Goal: Transaction & Acquisition: Purchase product/service

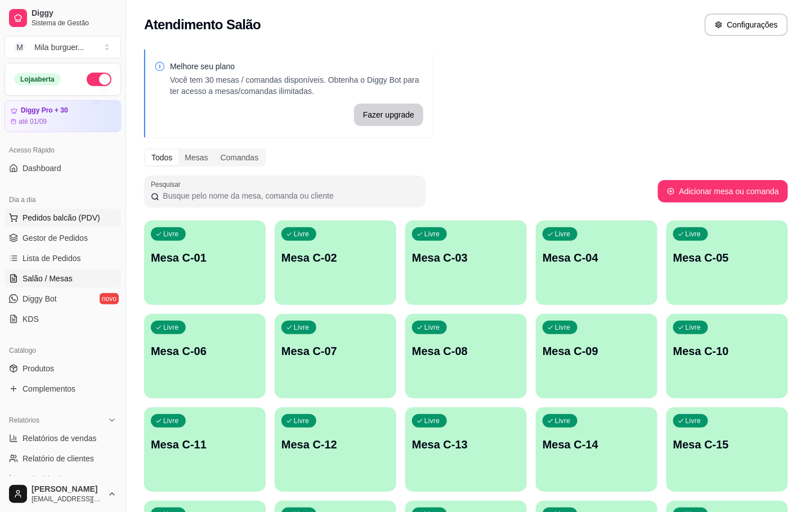
click at [92, 225] on button "Pedidos balcão (PDV)" at bounding box center [63, 218] width 116 height 18
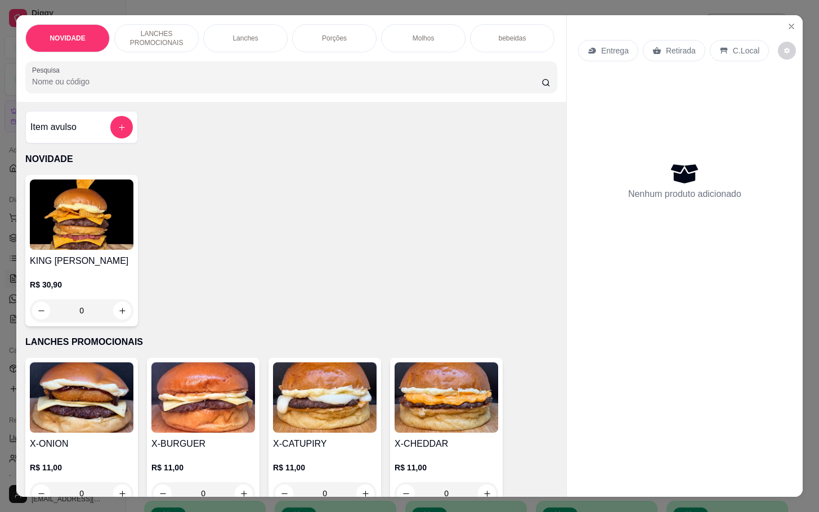
scroll to position [338, 0]
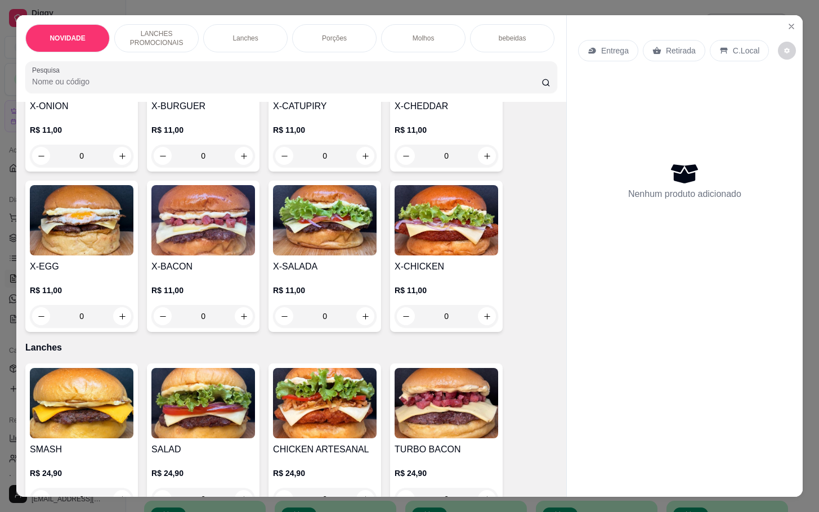
click at [336, 251] on img at bounding box center [325, 220] width 104 height 70
click at [792, 24] on button "Close" at bounding box center [791, 26] width 18 height 18
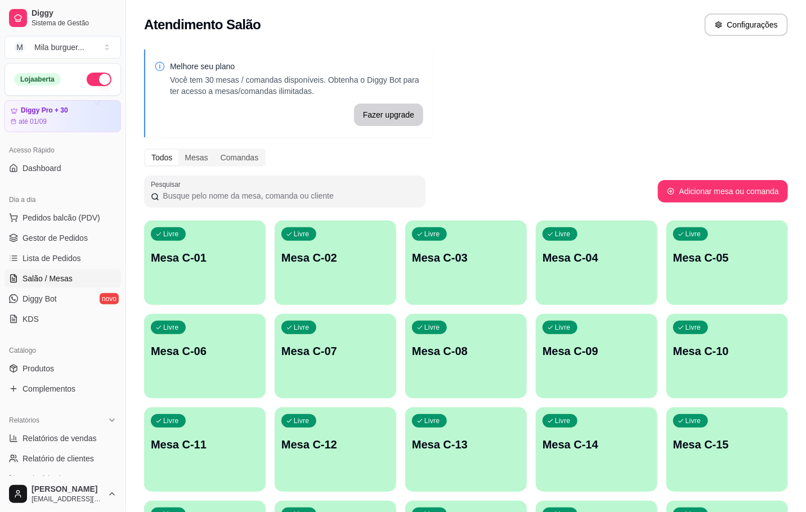
click at [187, 268] on div "Livre Mesa C-01" at bounding box center [205, 256] width 122 height 71
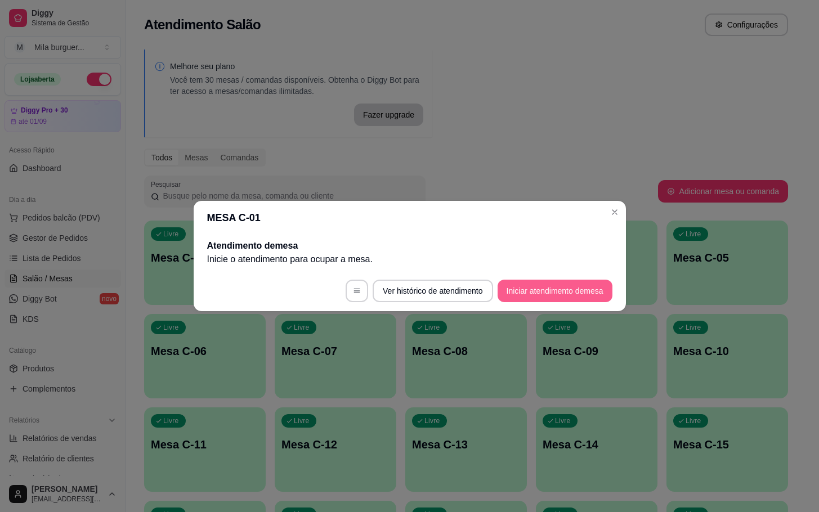
click at [522, 289] on button "Iniciar atendimento de mesa" at bounding box center [554, 291] width 115 height 23
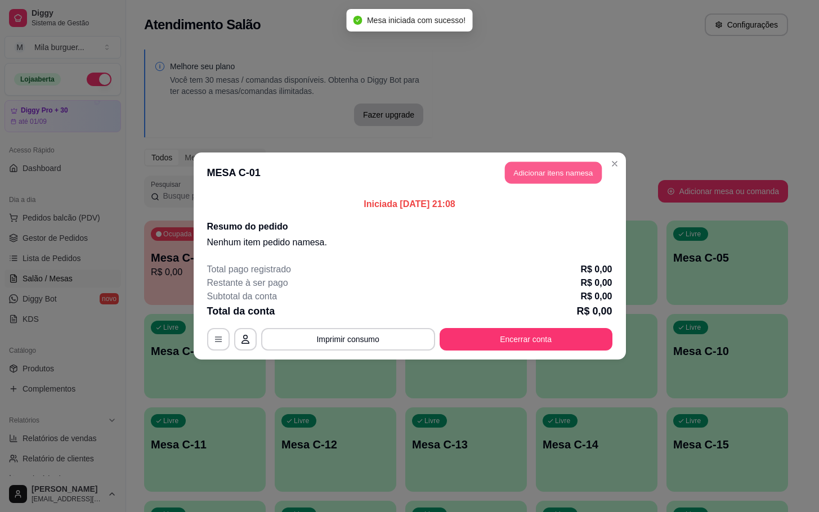
click at [550, 179] on button "Adicionar itens na mesa" at bounding box center [553, 173] width 97 height 22
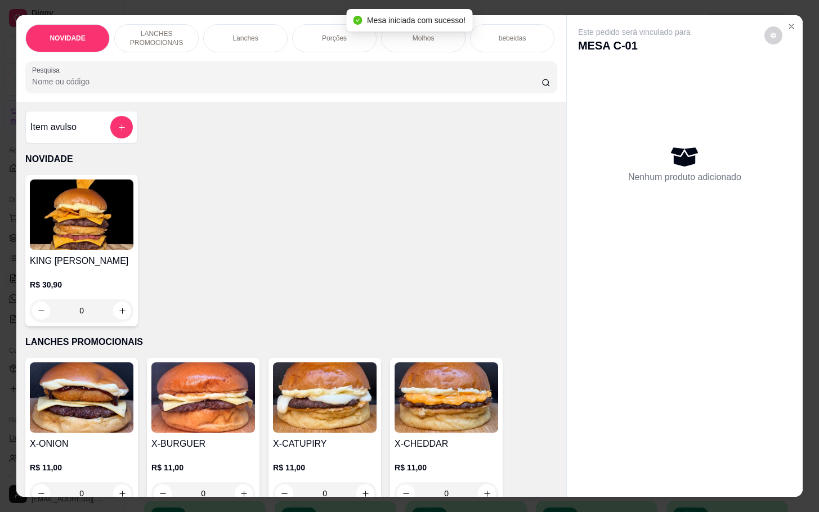
scroll to position [338, 0]
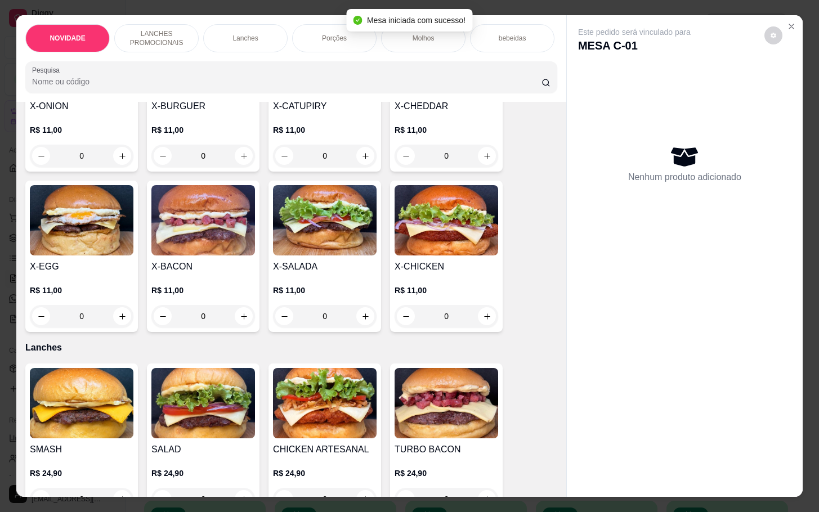
click at [314, 244] on img at bounding box center [325, 220] width 104 height 70
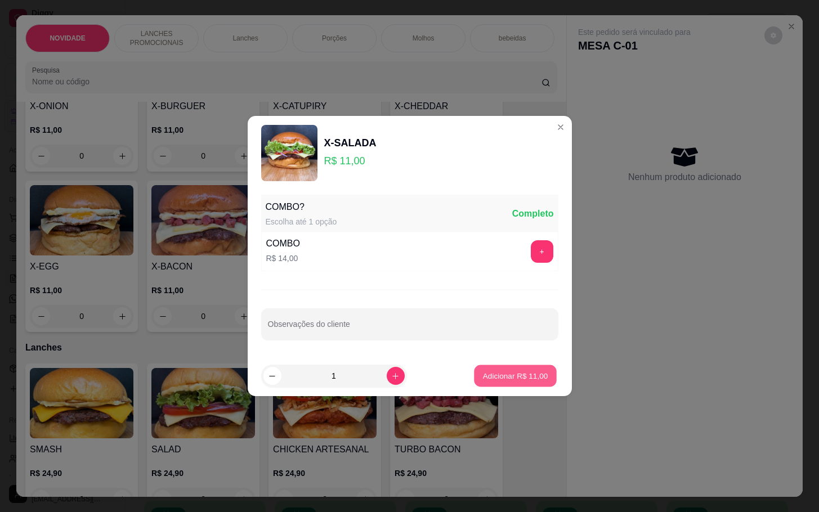
click at [483, 372] on p "Adicionar R$ 11,00" at bounding box center [515, 375] width 65 height 11
type input "1"
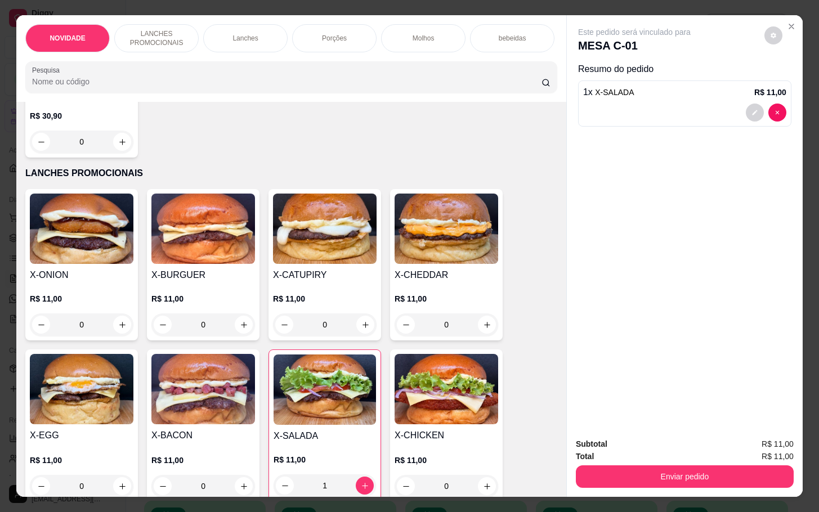
scroll to position [0, 0]
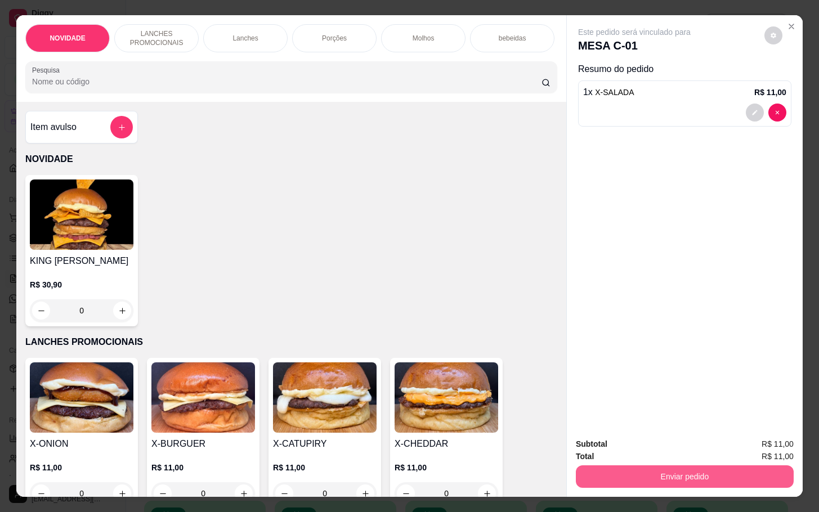
click at [680, 478] on button "Enviar pedido" at bounding box center [685, 476] width 218 height 23
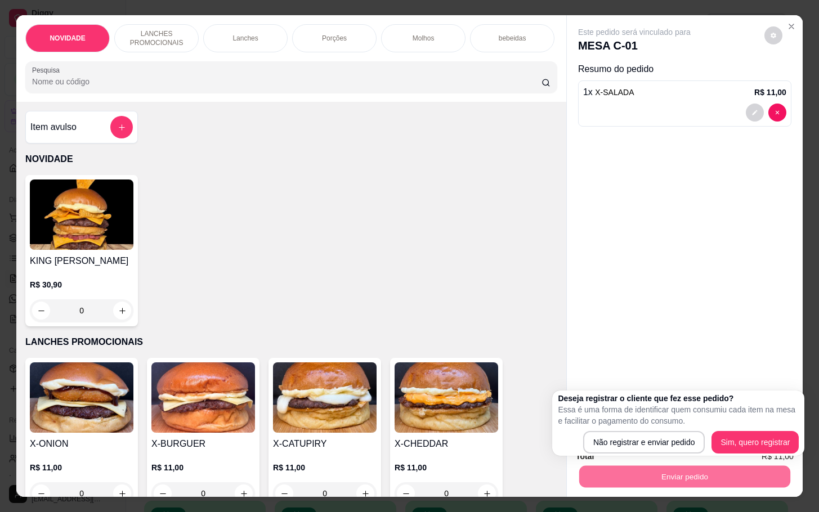
click at [653, 468] on button "Enviar pedido" at bounding box center [684, 476] width 211 height 22
click at [659, 450] on div "Total R$ 11,00" at bounding box center [685, 456] width 218 height 12
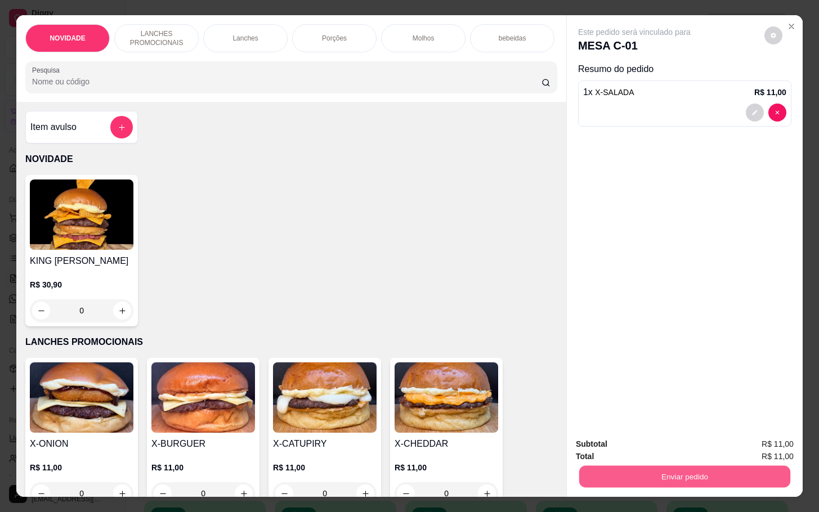
click at [660, 478] on button "Enviar pedido" at bounding box center [684, 476] width 211 height 22
click at [655, 443] on button "Não registrar e enviar pedido" at bounding box center [645, 442] width 117 height 21
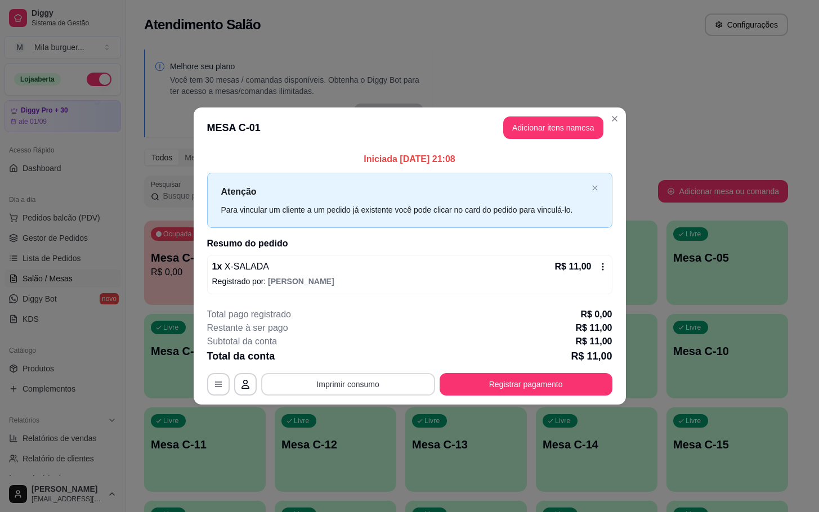
click at [365, 379] on button "Imprimir consumo" at bounding box center [348, 384] width 174 height 23
click at [369, 360] on button "IMPRESSORA" at bounding box center [351, 358] width 79 height 17
click at [563, 122] on button "Adicionar itens na mesa" at bounding box center [553, 127] width 100 height 23
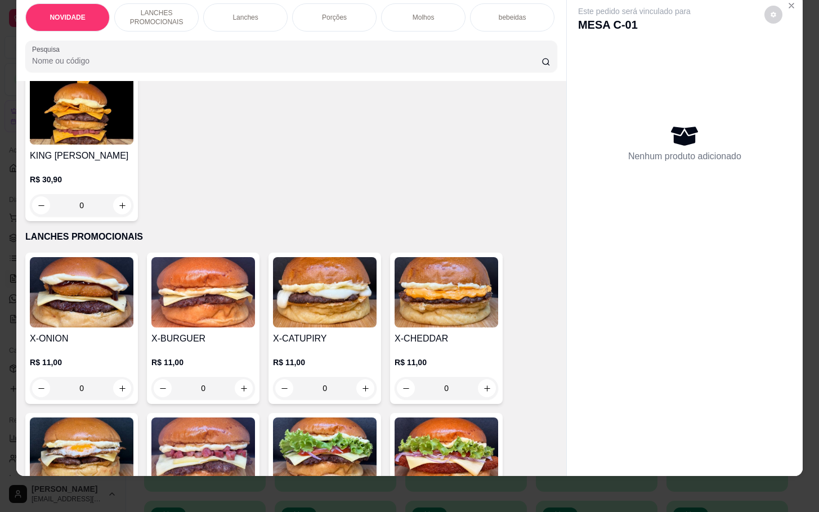
scroll to position [169, 0]
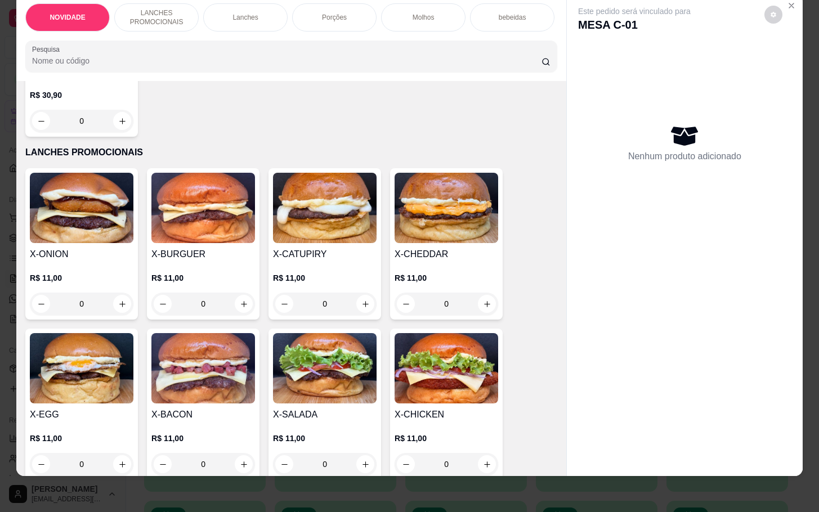
click at [320, 236] on img at bounding box center [325, 208] width 104 height 70
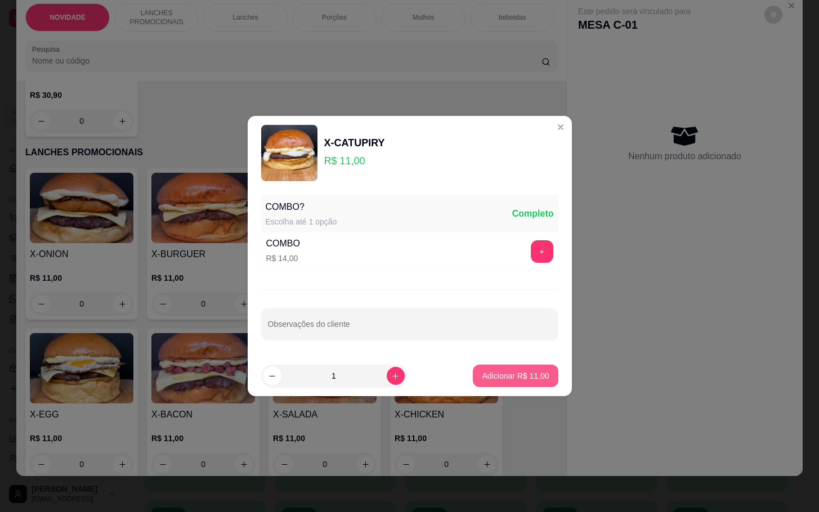
click at [473, 380] on button "Adicionar R$ 11,00" at bounding box center [515, 376] width 85 height 23
type input "1"
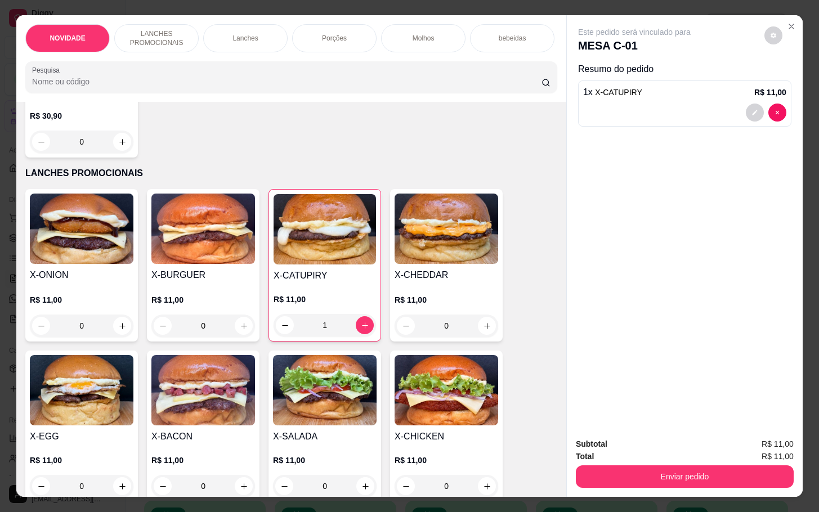
scroll to position [0, 0]
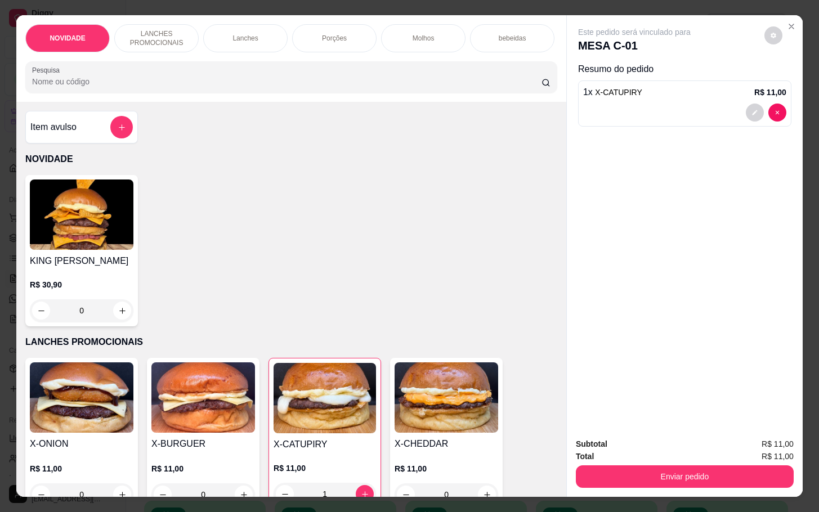
click at [119, 119] on div "Item avulso" at bounding box center [81, 127] width 113 height 33
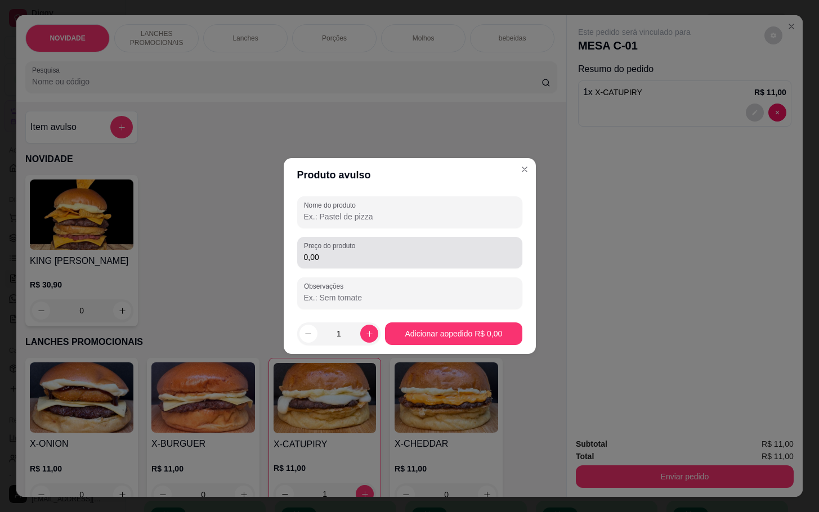
click at [393, 264] on div "Preço do produto 0,00" at bounding box center [409, 253] width 225 height 32
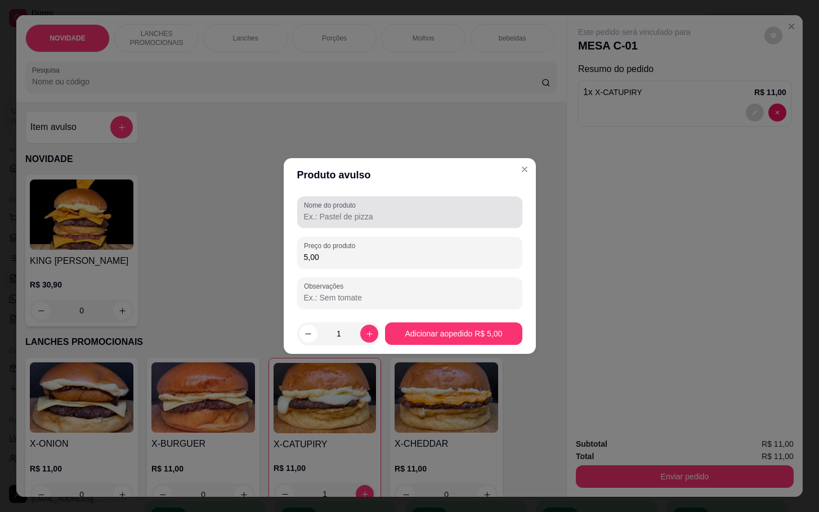
type input "5,00"
click at [408, 214] on input "Nome do produto" at bounding box center [410, 216] width 212 height 11
click at [373, 223] on div "Nome do produto catupity" at bounding box center [409, 212] width 225 height 32
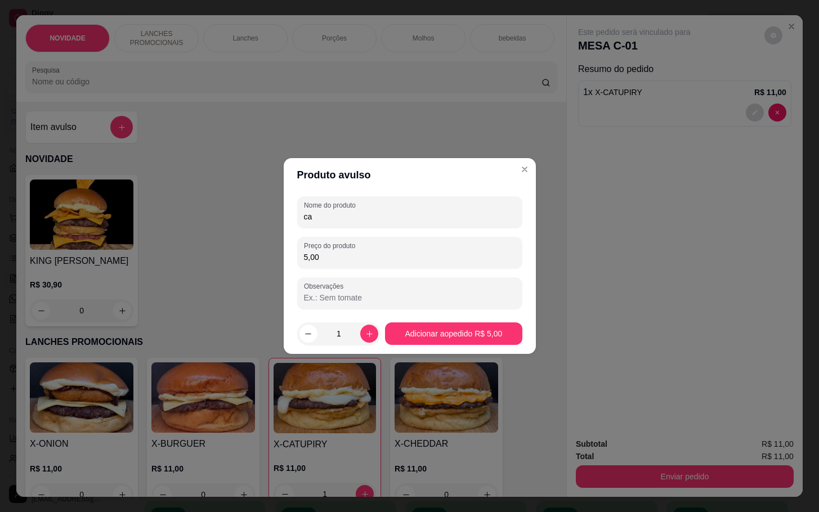
type input "c"
type input "deovalle"
click at [483, 322] on button "Adicionar ao pedido R$ 5,00" at bounding box center [453, 333] width 137 height 23
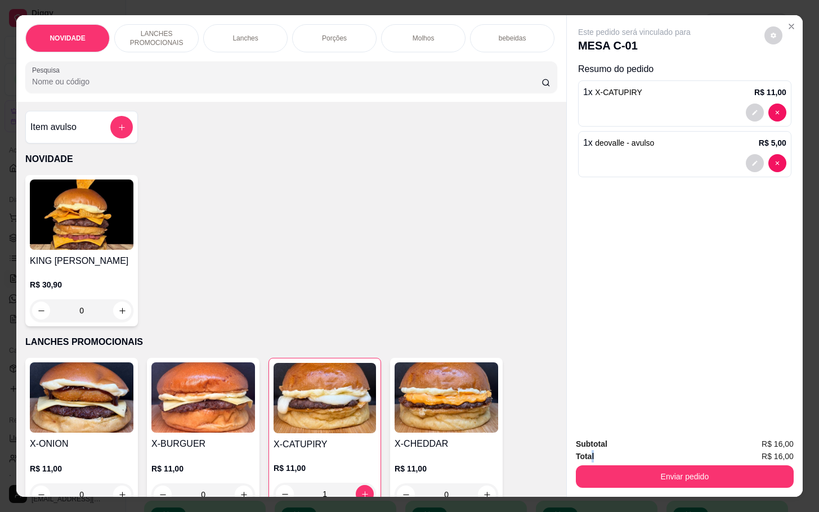
click at [590, 453] on div "Total R$ 16,00" at bounding box center [685, 456] width 218 height 12
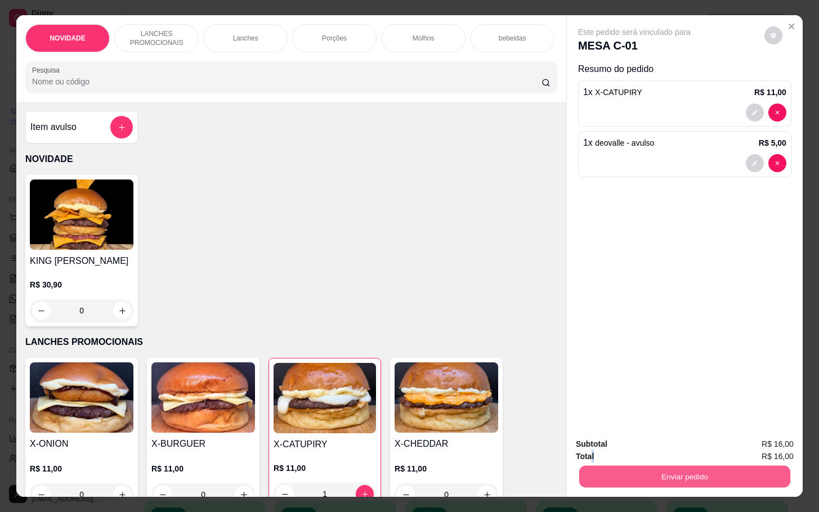
click at [617, 477] on button "Enviar pedido" at bounding box center [684, 476] width 211 height 22
click at [614, 434] on button "Não registrar e enviar pedido" at bounding box center [645, 442] width 117 height 21
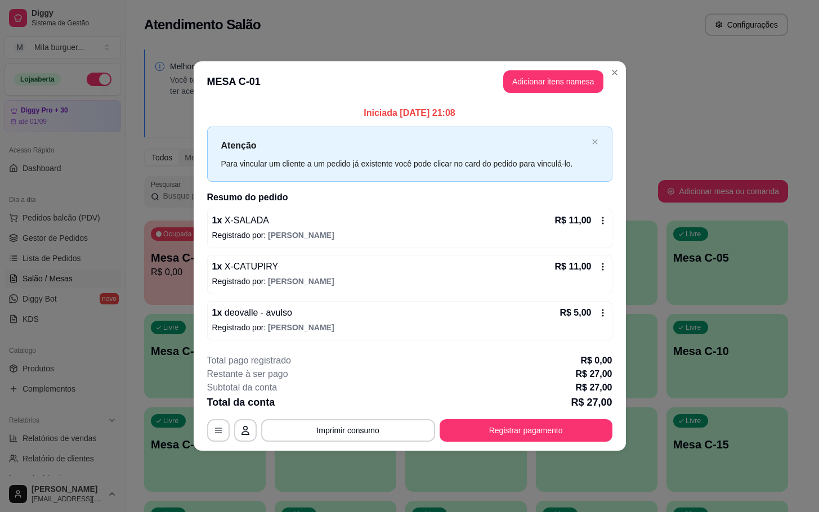
click at [375, 444] on footer "**********" at bounding box center [410, 398] width 432 height 106
click at [371, 431] on button "Imprimir consumo" at bounding box center [348, 430] width 174 height 23
click at [365, 414] on button "IMPRESSORA" at bounding box center [352, 406] width 82 height 18
click at [381, 437] on button "Imprimir consumo" at bounding box center [348, 430] width 174 height 23
click at [387, 376] on div "Restante à ser pago R$ 27,00" at bounding box center [409, 374] width 405 height 14
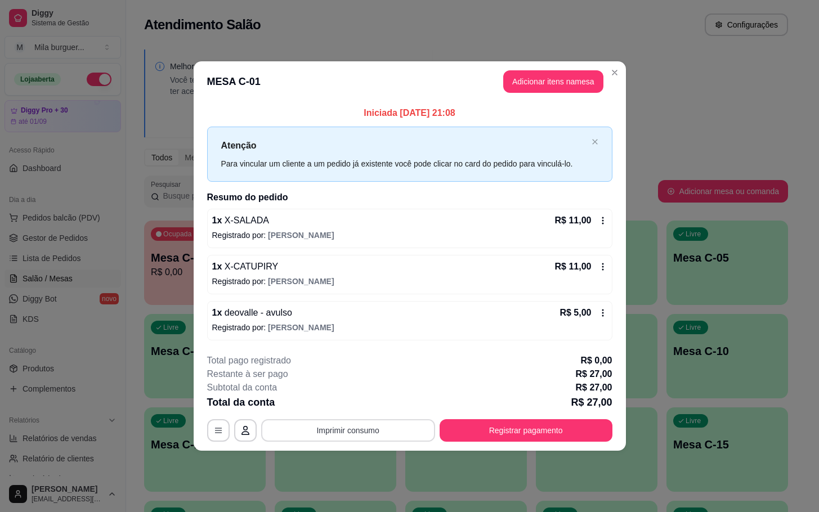
click at [365, 434] on button "Imprimir consumo" at bounding box center [348, 430] width 174 height 23
click at [357, 419] on div "**********" at bounding box center [409, 430] width 405 height 23
click at [366, 439] on button "Imprimir consumo" at bounding box center [347, 430] width 169 height 22
click at [360, 417] on div "**********" at bounding box center [409, 398] width 405 height 88
click at [360, 416] on div "**********" at bounding box center [409, 398] width 405 height 88
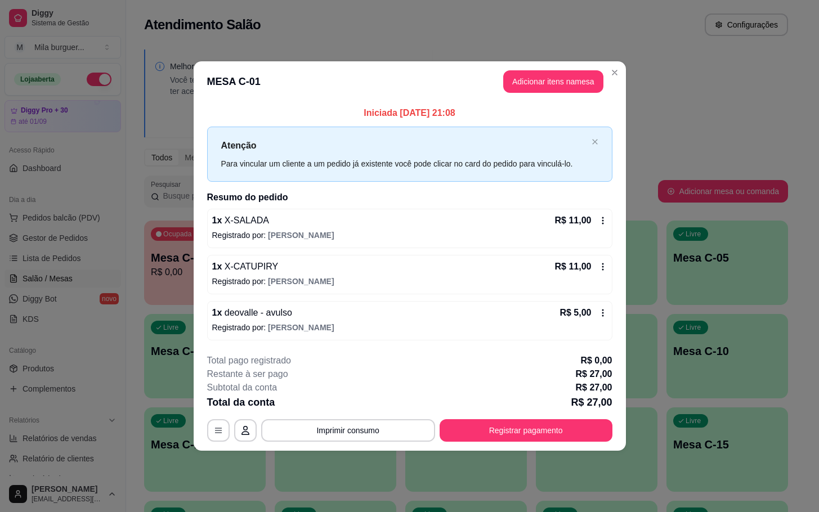
click at [353, 449] on footer "**********" at bounding box center [410, 398] width 432 height 106
click at [353, 443] on footer "**********" at bounding box center [410, 398] width 432 height 106
click at [356, 430] on button "Imprimir consumo" at bounding box center [347, 430] width 169 height 22
click at [326, 404] on button "IMPRESSORA" at bounding box center [351, 405] width 79 height 17
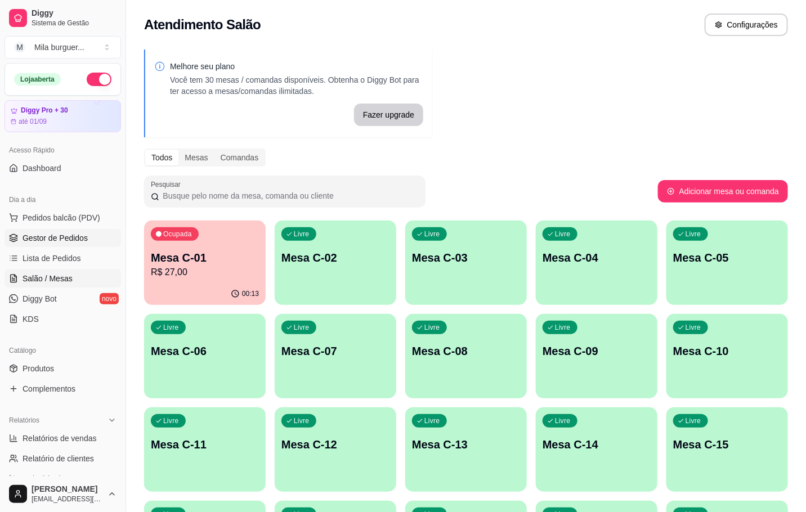
click at [42, 232] on link "Gestor de Pedidos" at bounding box center [63, 238] width 116 height 18
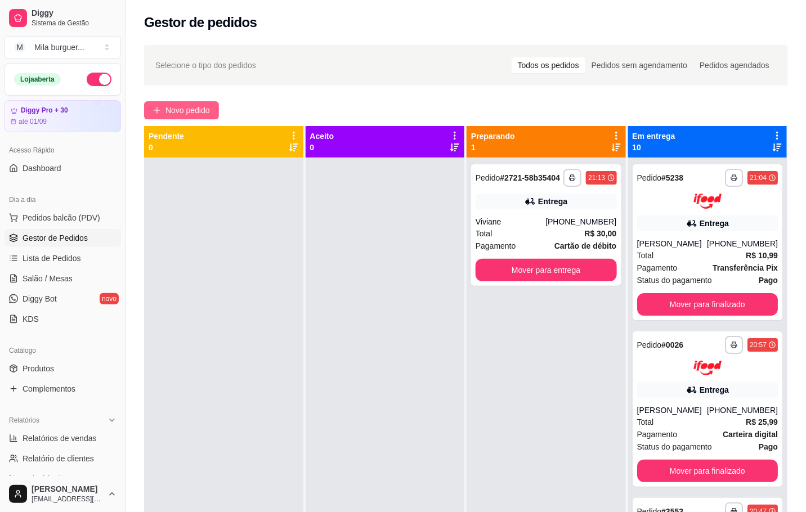
click at [196, 102] on button "Novo pedido" at bounding box center [181, 110] width 75 height 18
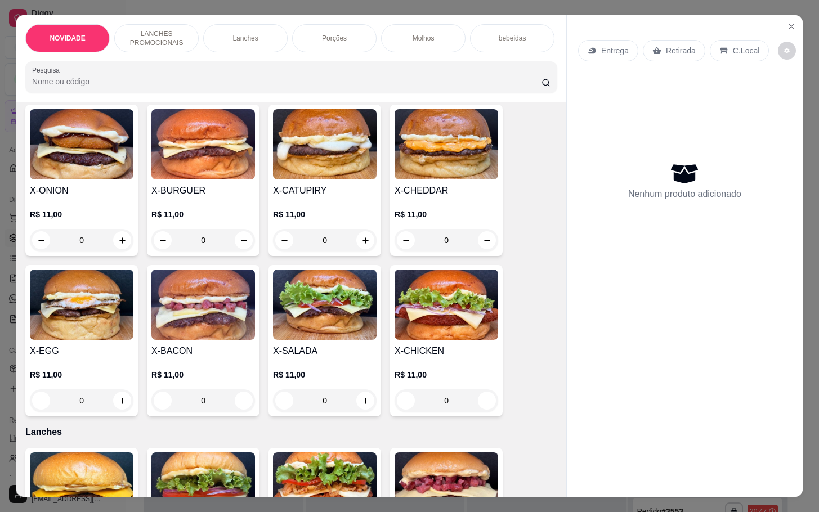
scroll to position [338, 0]
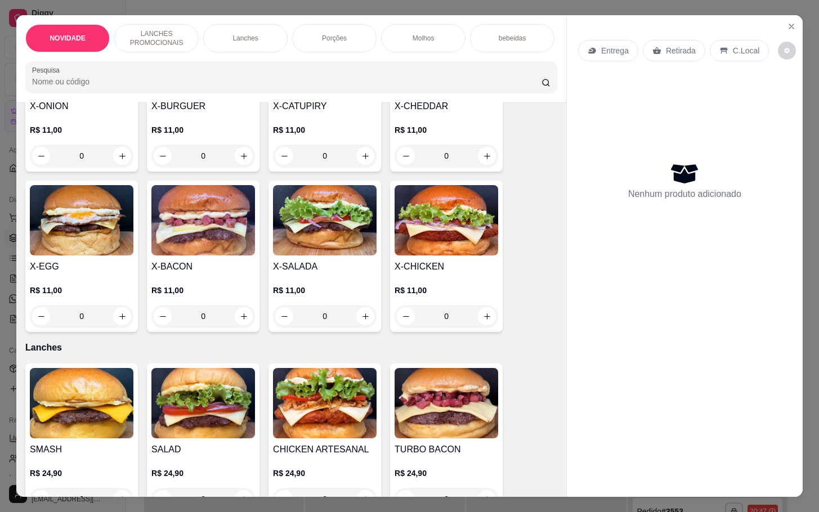
click at [363, 326] on div "0" at bounding box center [325, 316] width 104 height 23
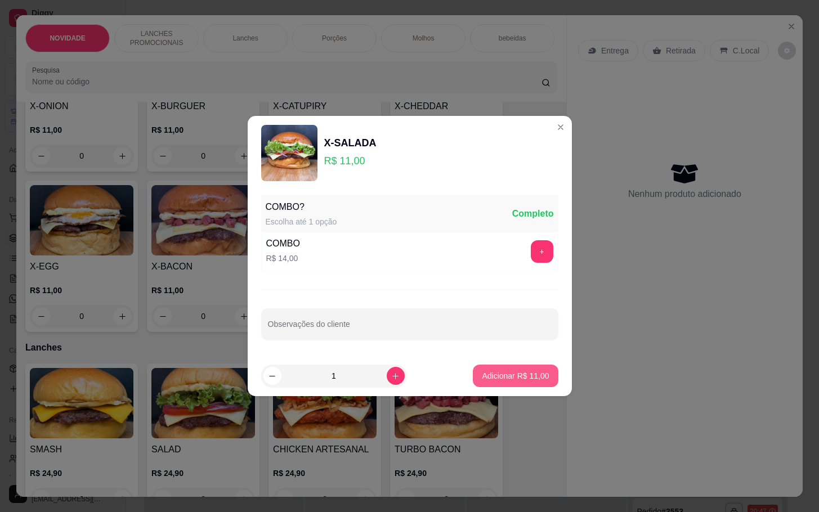
click at [498, 375] on p "Adicionar R$ 11,00" at bounding box center [515, 375] width 67 height 11
type input "1"
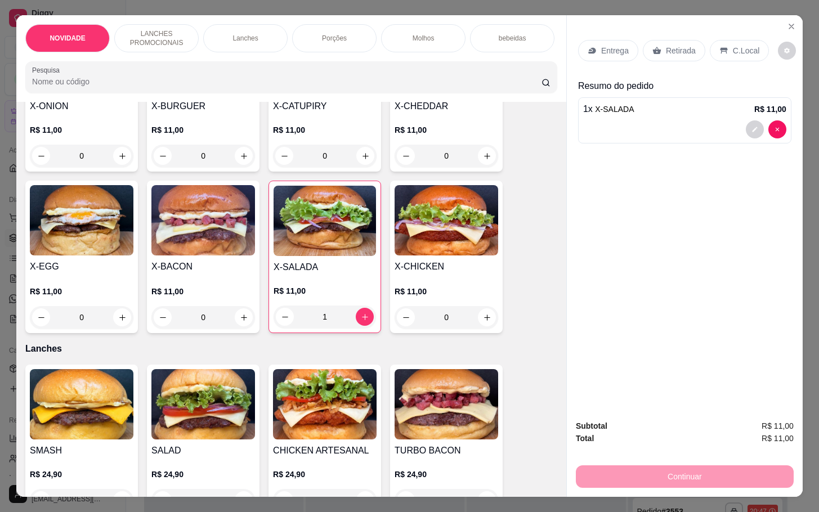
click at [671, 45] on p "Retirada" at bounding box center [681, 50] width 30 height 11
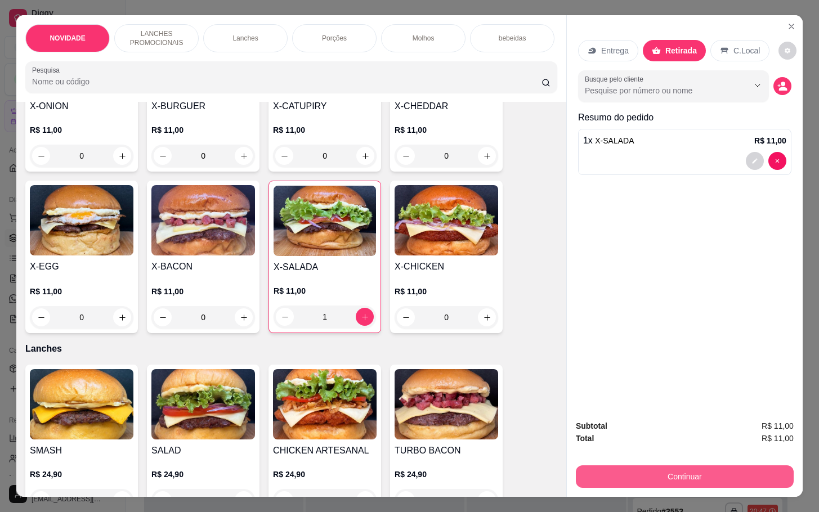
click at [667, 468] on button "Continuar" at bounding box center [685, 476] width 218 height 23
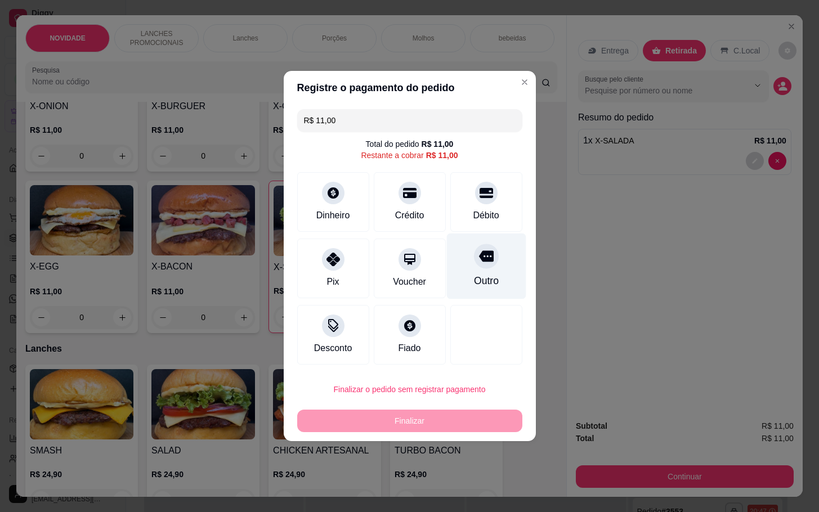
click at [488, 260] on div "Outro" at bounding box center [485, 266] width 79 height 66
type input "R$ 0,00"
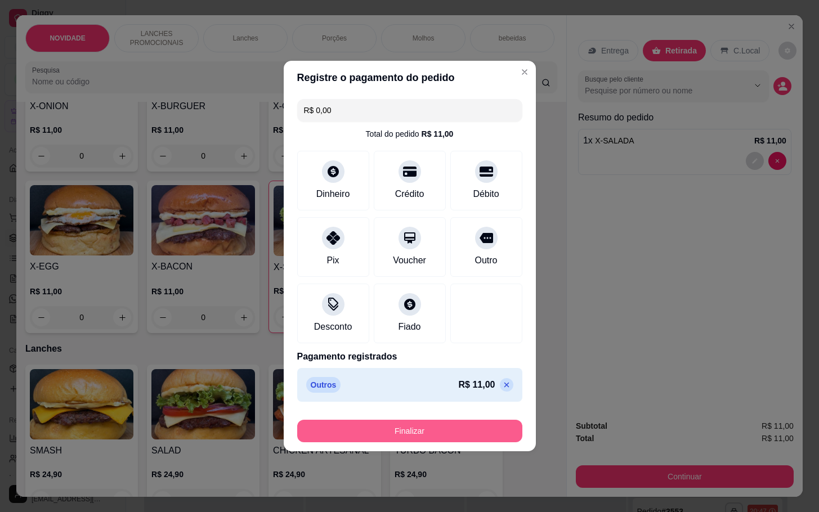
click at [457, 424] on button "Finalizar" at bounding box center [409, 431] width 225 height 23
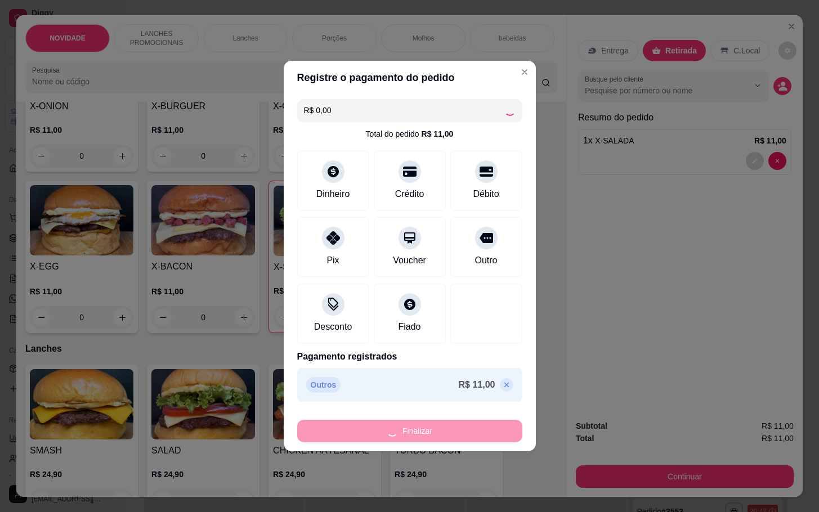
type input "0"
type input "-R$ 11,00"
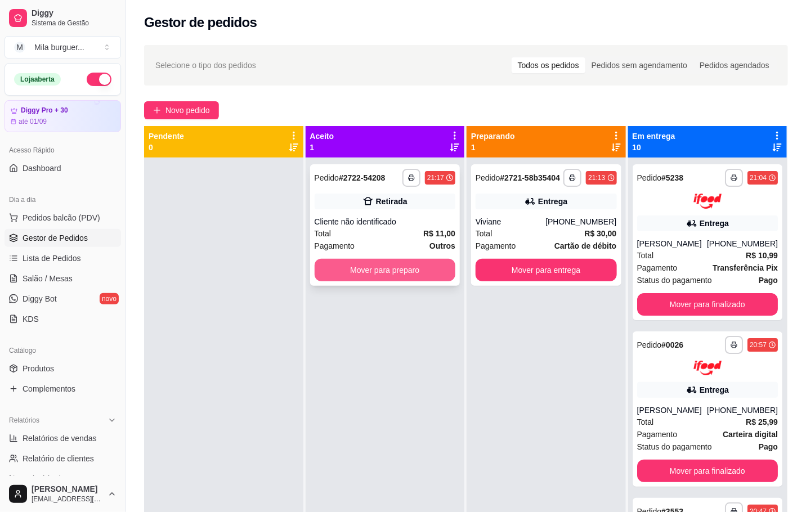
click at [353, 264] on button "Mover para preparo" at bounding box center [384, 270] width 141 height 23
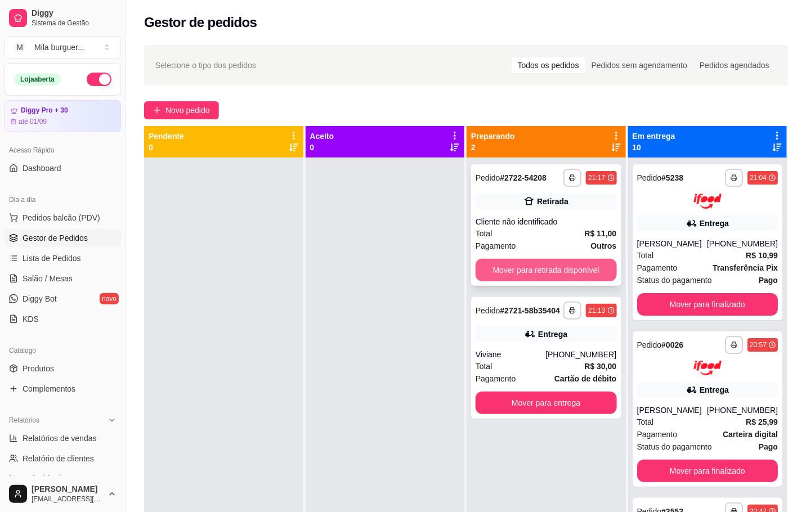
click at [543, 267] on button "Mover para retirada disponível" at bounding box center [545, 270] width 141 height 23
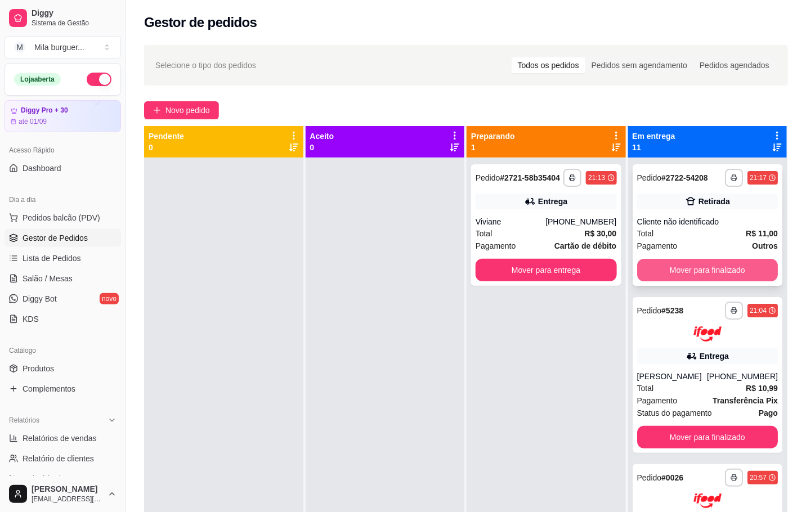
click at [680, 269] on button "Mover para finalizado" at bounding box center [707, 270] width 141 height 23
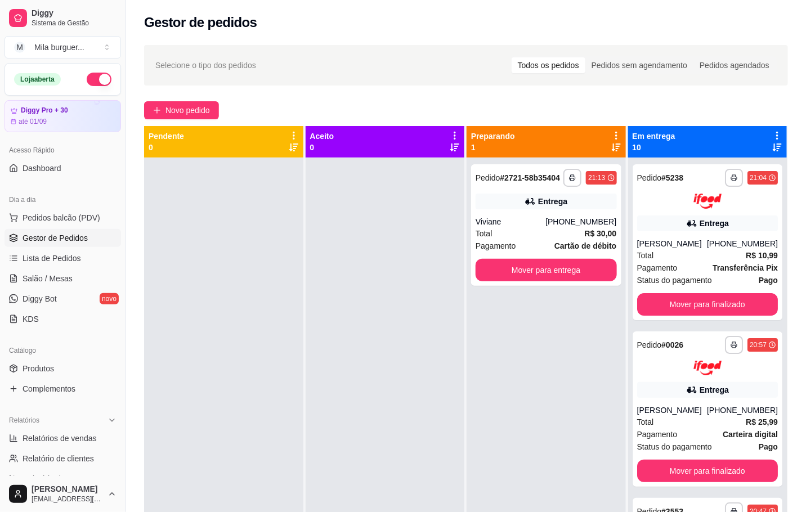
click at [567, 324] on div "**********" at bounding box center [545, 414] width 159 height 512
click at [106, 46] on button "M Mila burguer ..." at bounding box center [63, 47] width 116 height 23
click at [91, 102] on div "M Mila Salgados" at bounding box center [65, 106] width 124 height 18
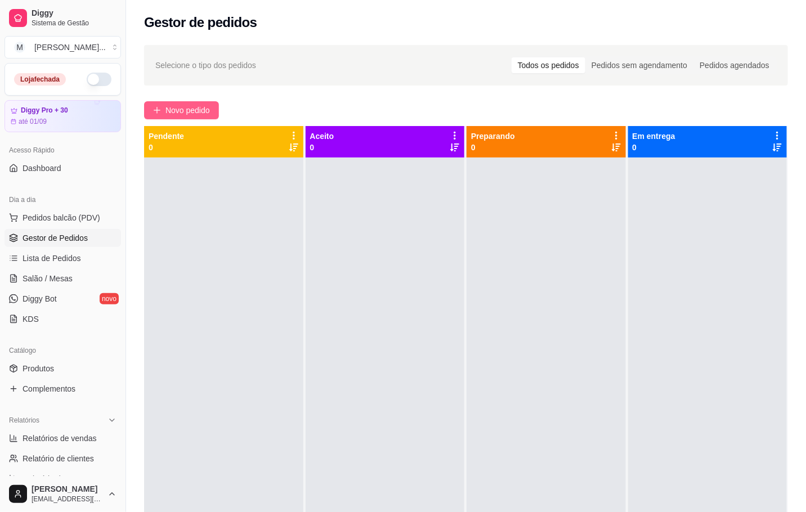
click at [206, 101] on button "Novo pedido" at bounding box center [181, 110] width 75 height 18
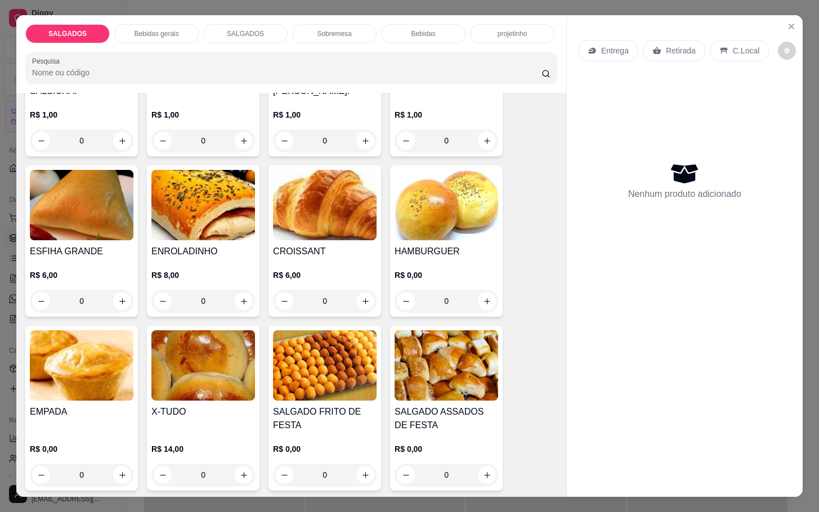
scroll to position [1266, 0]
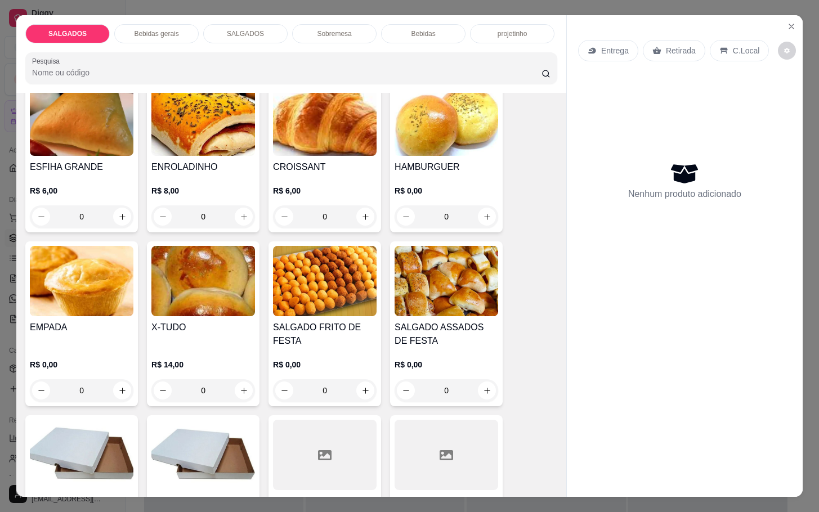
click at [274, 285] on img at bounding box center [325, 281] width 104 height 70
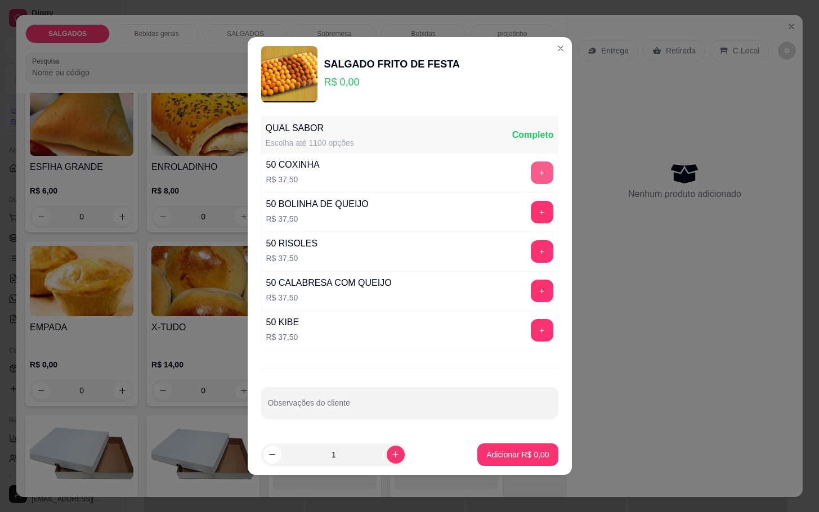
click at [531, 170] on button "+" at bounding box center [542, 172] width 23 height 23
click at [531, 214] on button "+" at bounding box center [542, 212] width 23 height 23
click at [482, 451] on p "Adicionar R$ 75,00" at bounding box center [515, 454] width 67 height 11
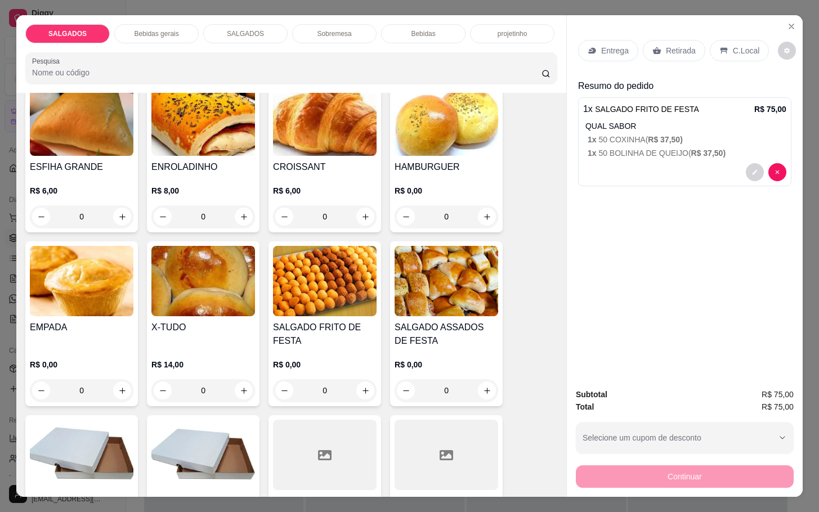
click at [677, 45] on p "Retirada" at bounding box center [681, 50] width 30 height 11
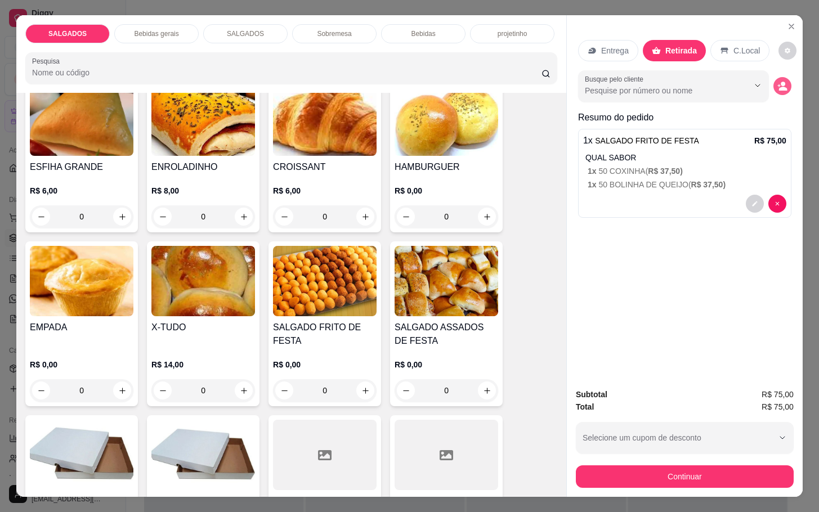
click at [777, 81] on icon "decrease-product-quantity" at bounding box center [782, 86] width 10 height 10
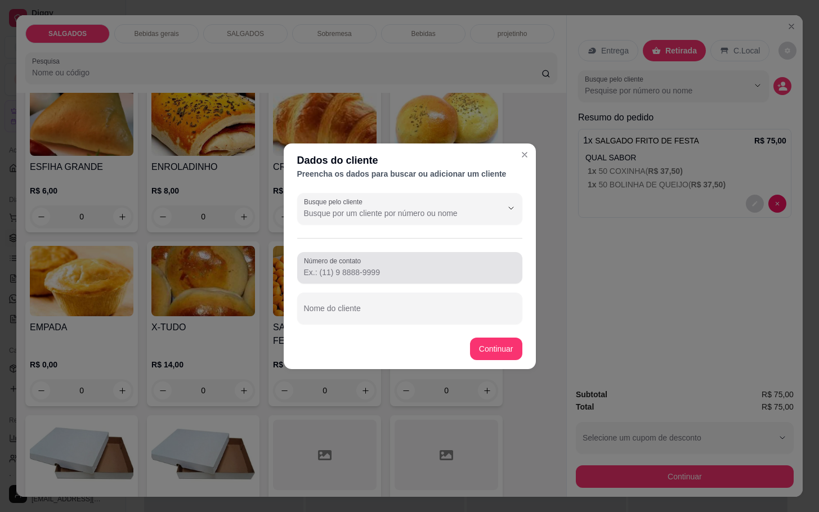
click at [416, 260] on div at bounding box center [410, 268] width 212 height 23
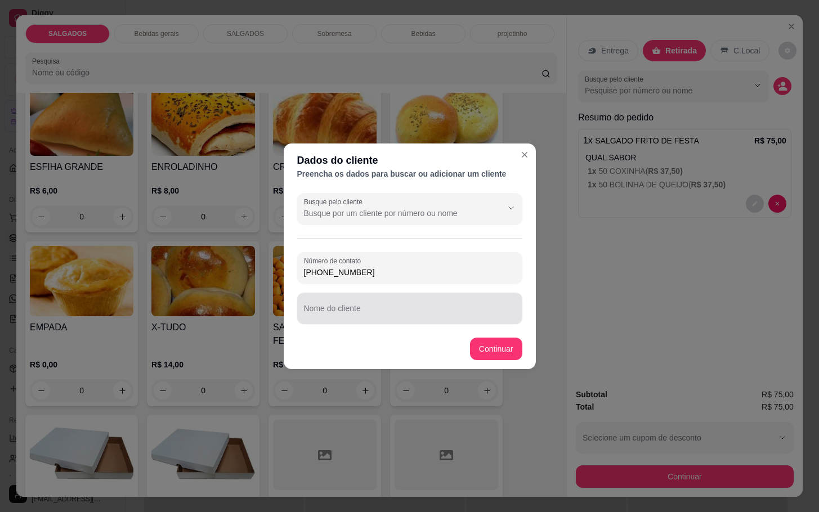
type input "[PHONE_NUMBER]"
click at [508, 312] on input "Nome do cliente" at bounding box center [410, 312] width 212 height 11
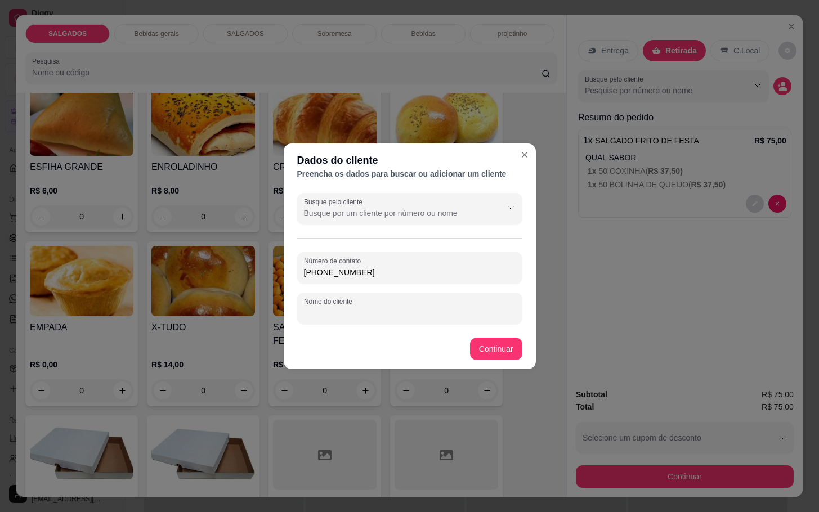
click at [466, 309] on input "Nome do cliente" at bounding box center [410, 312] width 212 height 11
click at [429, 287] on div "Número de contato [PHONE_NUMBER] Nome do cliente" at bounding box center [409, 288] width 225 height 72
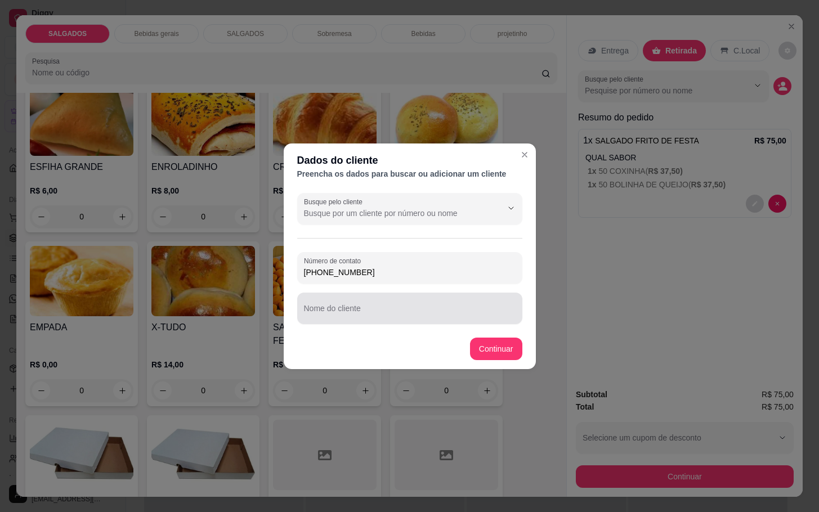
click at [422, 307] on input "Nome do cliente" at bounding box center [410, 312] width 212 height 11
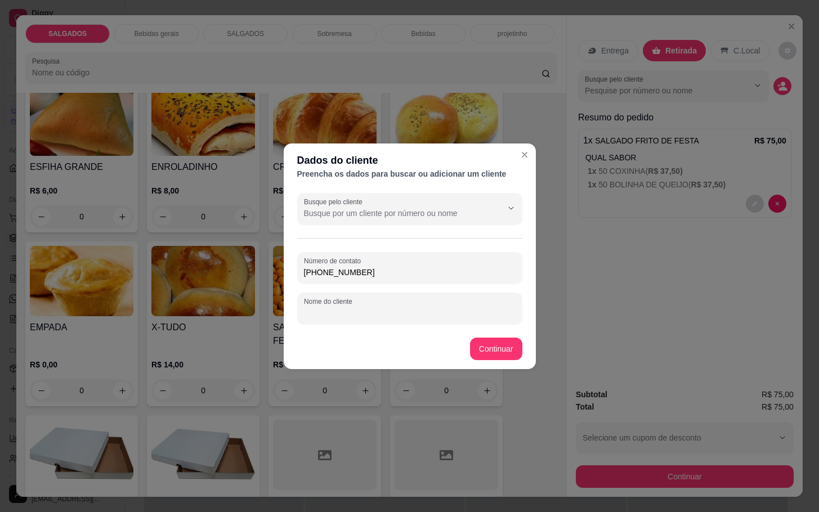
click at [321, 314] on input "Nome do cliente" at bounding box center [410, 312] width 212 height 11
click at [309, 313] on input "debora" at bounding box center [410, 312] width 212 height 11
click at [353, 311] on input "Debora" at bounding box center [410, 312] width 212 height 11
click at [380, 307] on input "[PERSON_NAME]" at bounding box center [410, 312] width 212 height 11
type input "[PERSON_NAME]"
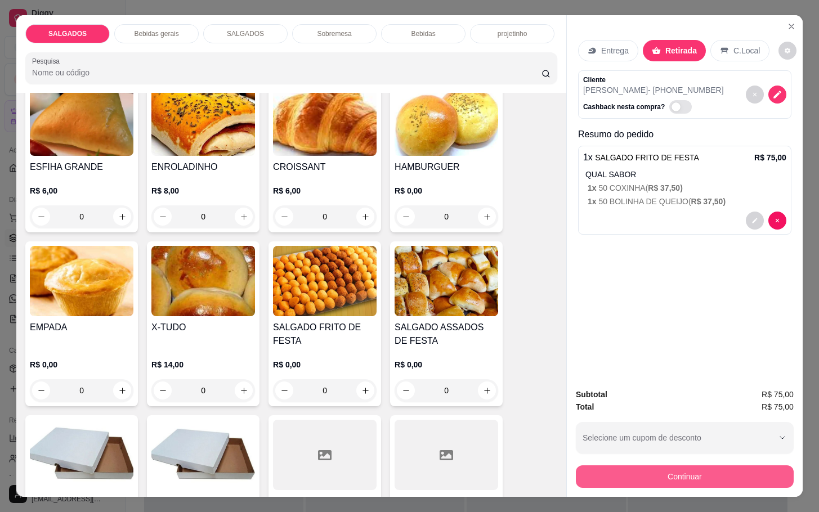
click at [675, 471] on button "Continuar" at bounding box center [685, 476] width 218 height 23
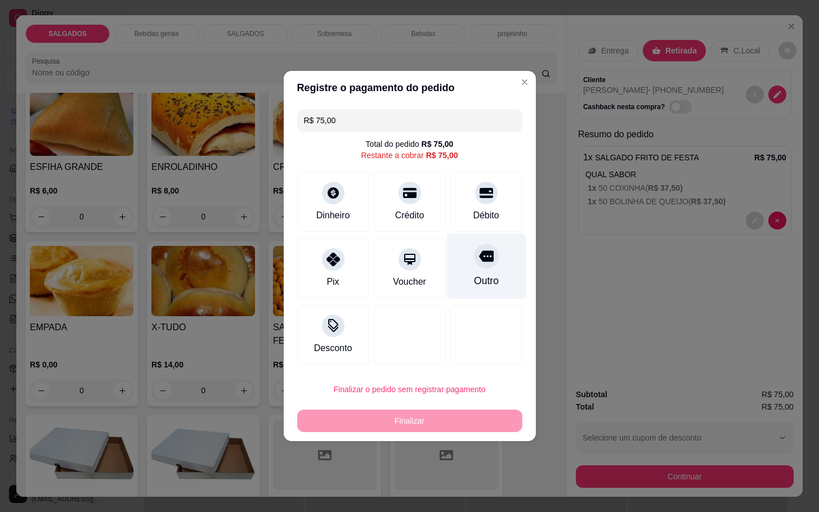
click at [478, 262] on icon at bounding box center [485, 256] width 15 height 11
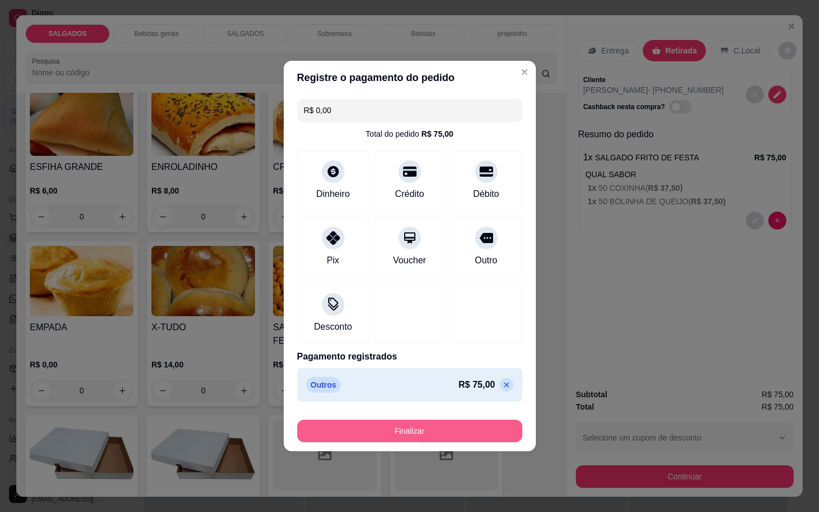
click at [456, 439] on button "Finalizar" at bounding box center [409, 431] width 225 height 23
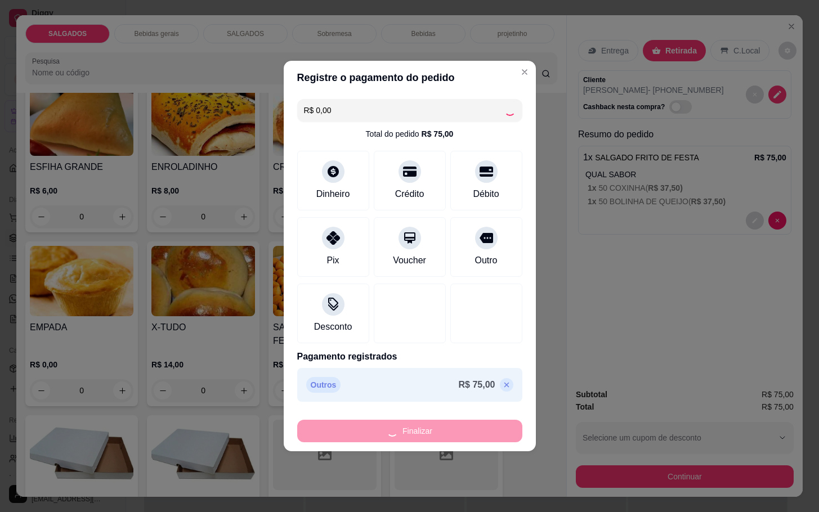
type input "-R$ 75,00"
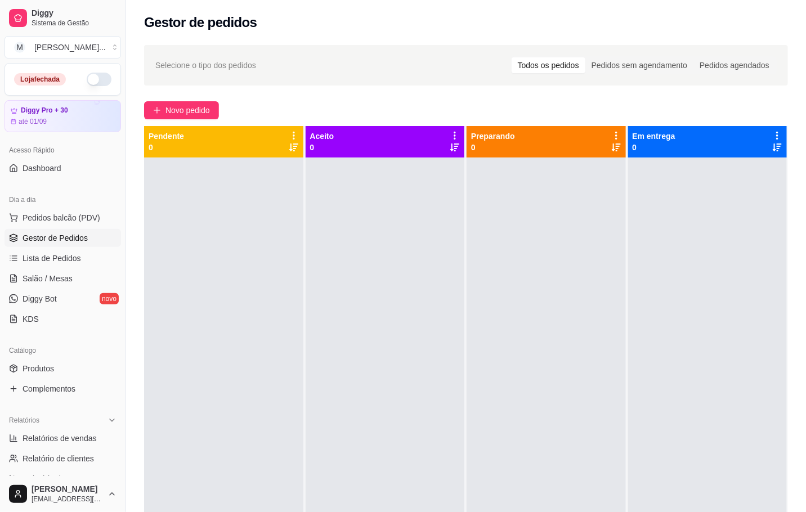
click at [57, 228] on ul "Pedidos balcão (PDV) Gestor de Pedidos Lista de Pedidos Salão / Mesas Diggy Bot…" at bounding box center [63, 268] width 116 height 119
drag, startPoint x: 93, startPoint y: 218, endPoint x: 88, endPoint y: 224, distance: 8.4
click at [98, 215] on button "Pedidos balcão (PDV)" at bounding box center [63, 218] width 116 height 18
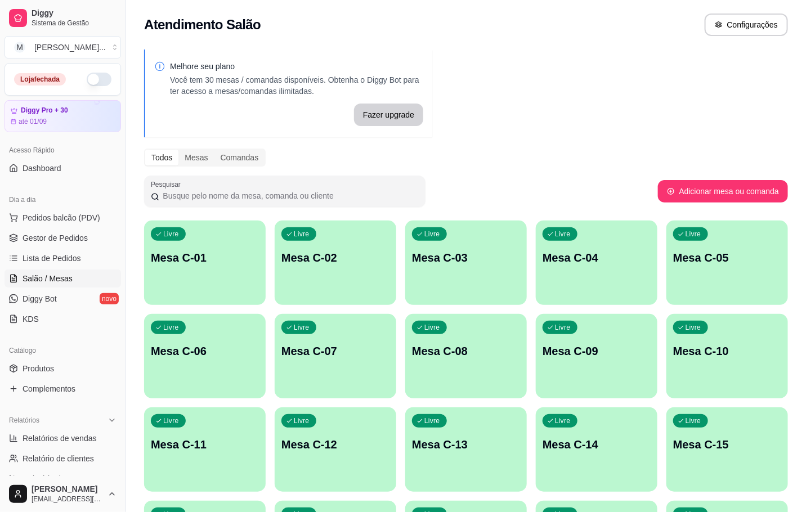
click at [78, 228] on ul "Pedidos balcão (PDV) Gestor de Pedidos Lista de Pedidos Salão / Mesas Diggy Bot…" at bounding box center [63, 268] width 116 height 119
click at [81, 225] on button "Pedidos balcão (PDV)" at bounding box center [63, 218] width 116 height 18
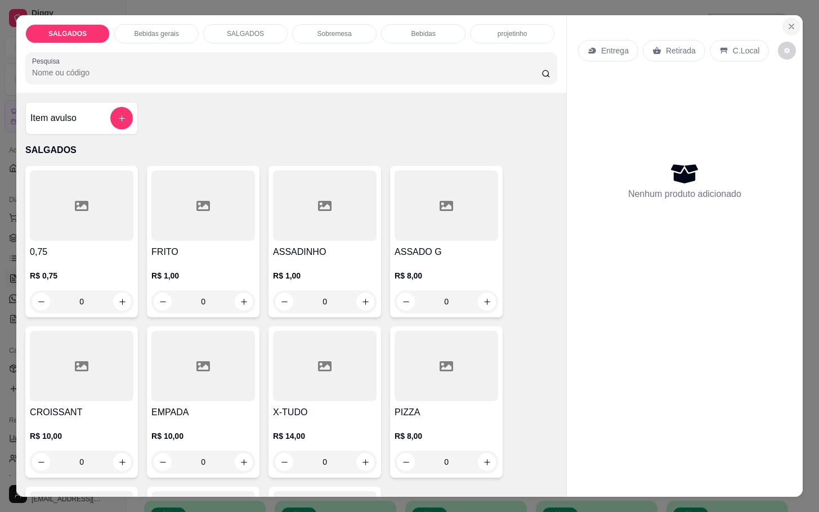
click at [782, 25] on button "Close" at bounding box center [791, 26] width 18 height 18
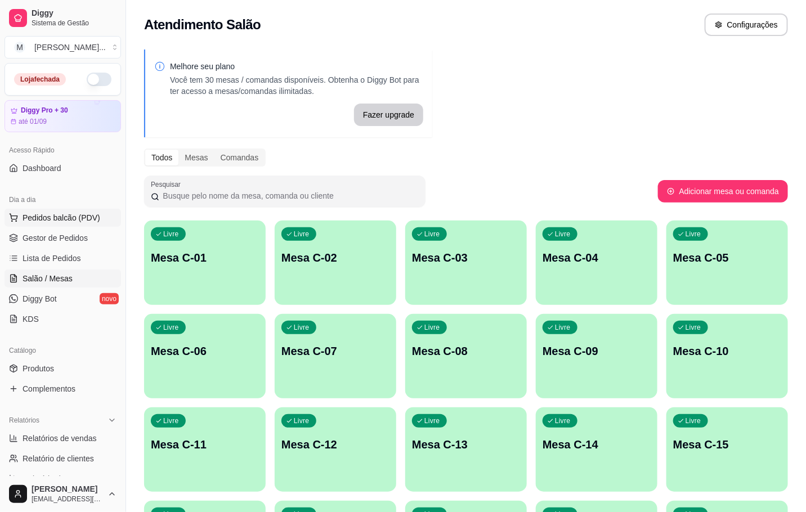
click at [78, 212] on button "Pedidos balcão (PDV)" at bounding box center [63, 218] width 116 height 18
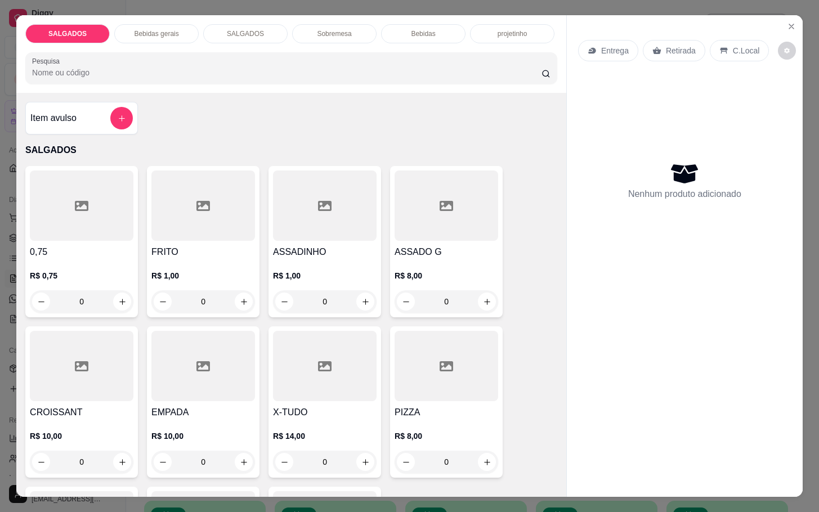
click at [792, 31] on div "Entrega Retirada C.Local Nenhum produto adicionado" at bounding box center [685, 246] width 236 height 463
click at [792, 27] on div "Entrega Retirada C.Local Nenhum produto adicionado" at bounding box center [685, 246] width 236 height 463
click at [792, 20] on button "Close" at bounding box center [791, 26] width 18 height 18
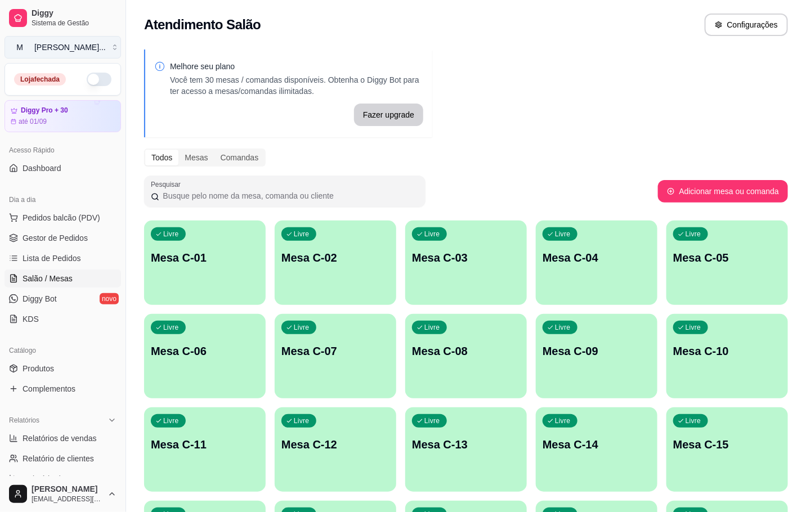
click at [82, 53] on button "M [PERSON_NAME] ..." at bounding box center [63, 47] width 116 height 23
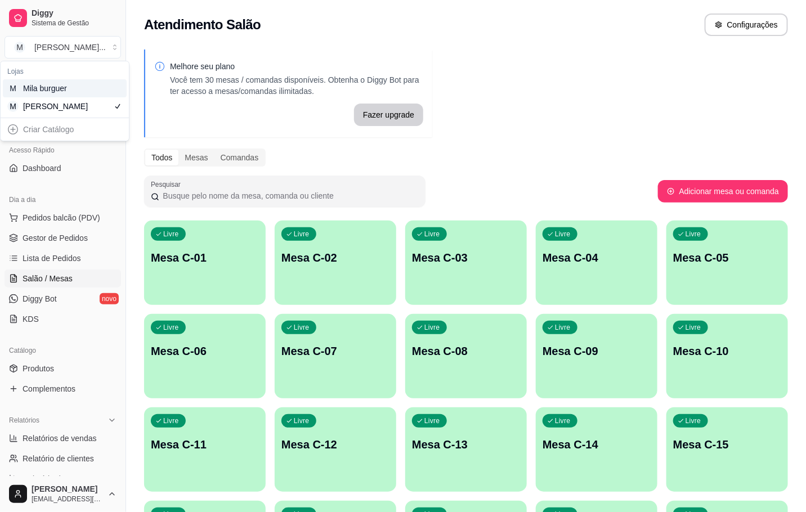
click at [86, 91] on div "M Mila burguer" at bounding box center [65, 88] width 124 height 18
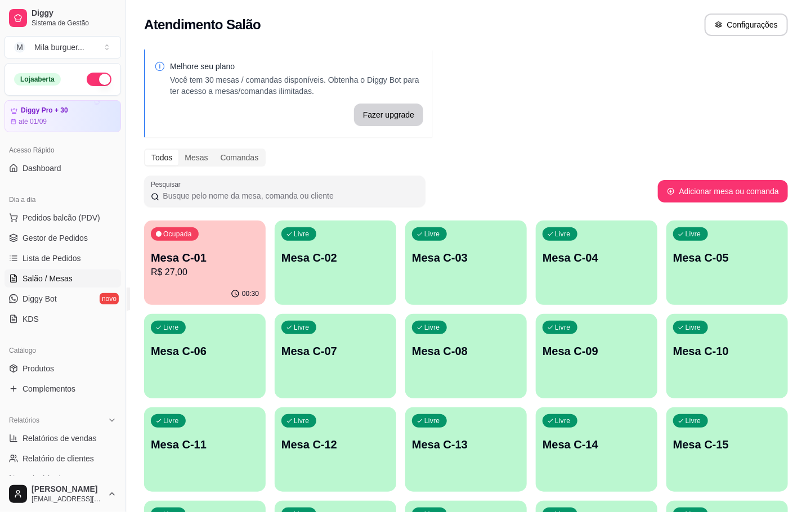
click at [152, 267] on p "R$ 27,00" at bounding box center [205, 273] width 108 height 14
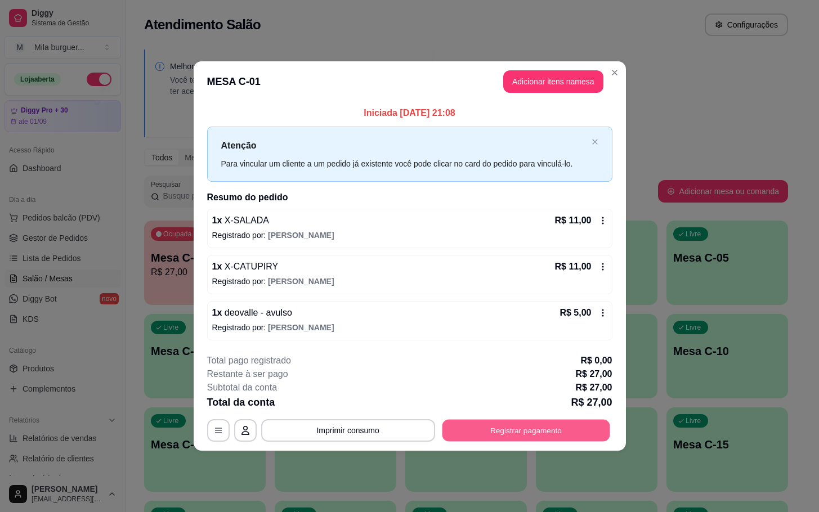
click at [565, 438] on button "Registrar pagamento" at bounding box center [526, 430] width 168 height 22
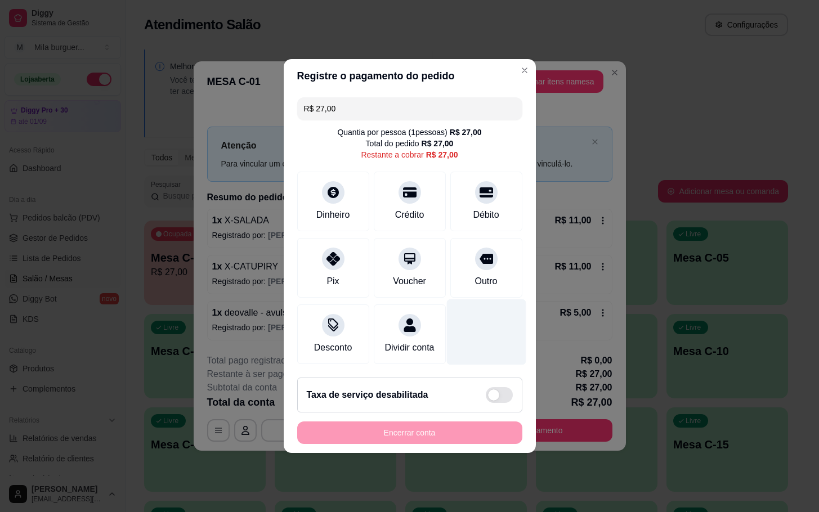
click at [456, 305] on div at bounding box center [485, 332] width 79 height 66
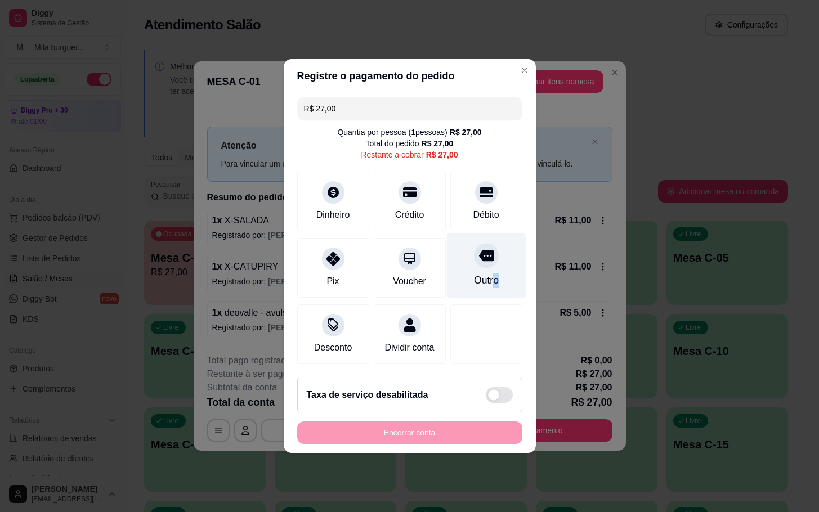
click at [486, 273] on div "Outro" at bounding box center [485, 280] width 25 height 15
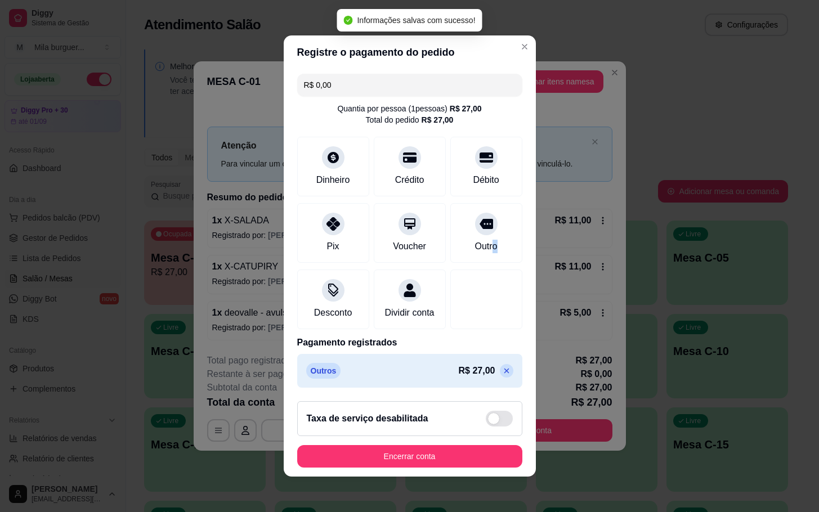
type input "R$ 0,00"
click at [453, 456] on button "Encerrar conta" at bounding box center [409, 457] width 218 height 22
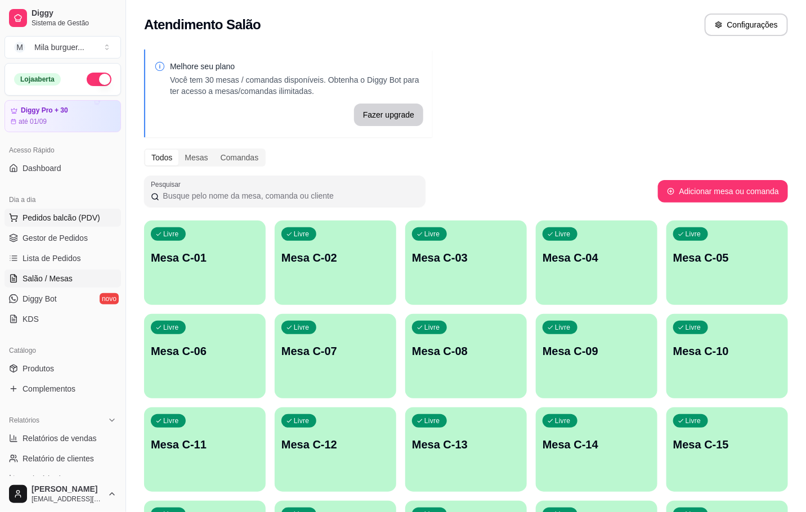
click at [84, 217] on span "Pedidos balcão (PDV)" at bounding box center [62, 217] width 78 height 11
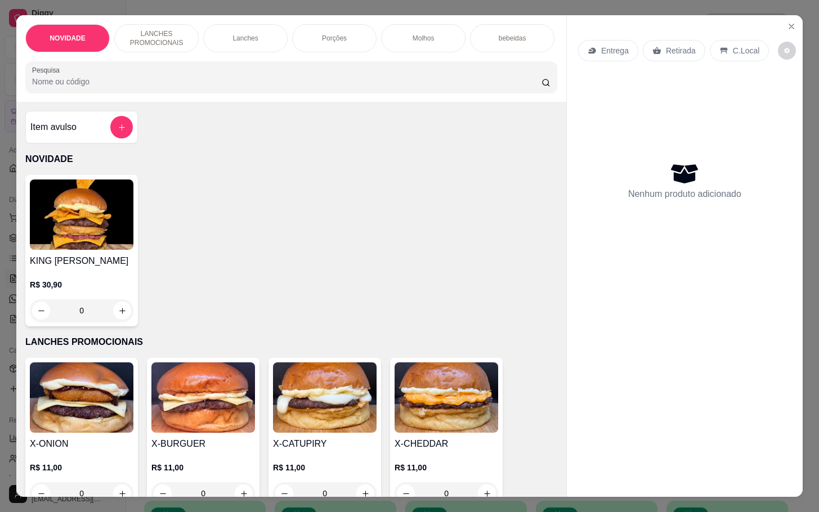
scroll to position [253, 0]
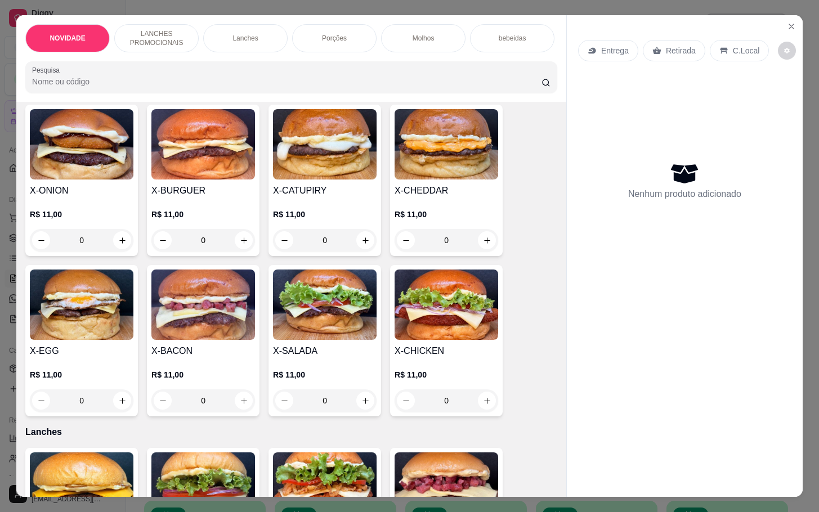
click at [301, 286] on img at bounding box center [325, 304] width 104 height 70
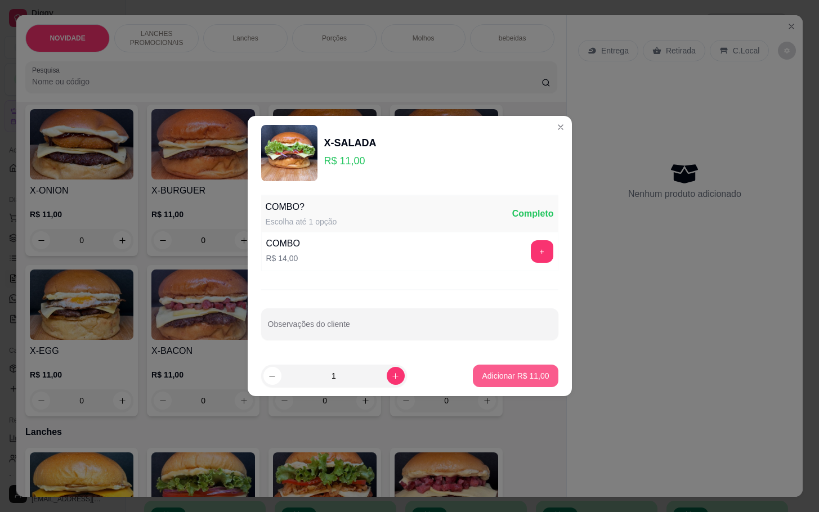
click at [513, 367] on button "Adicionar R$ 11,00" at bounding box center [515, 376] width 85 height 23
type input "1"
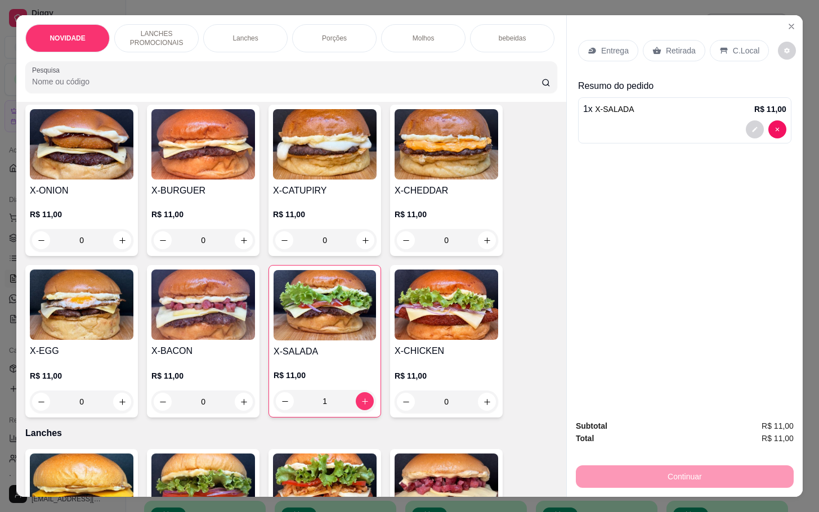
click at [676, 46] on p "Retirada" at bounding box center [681, 50] width 30 height 11
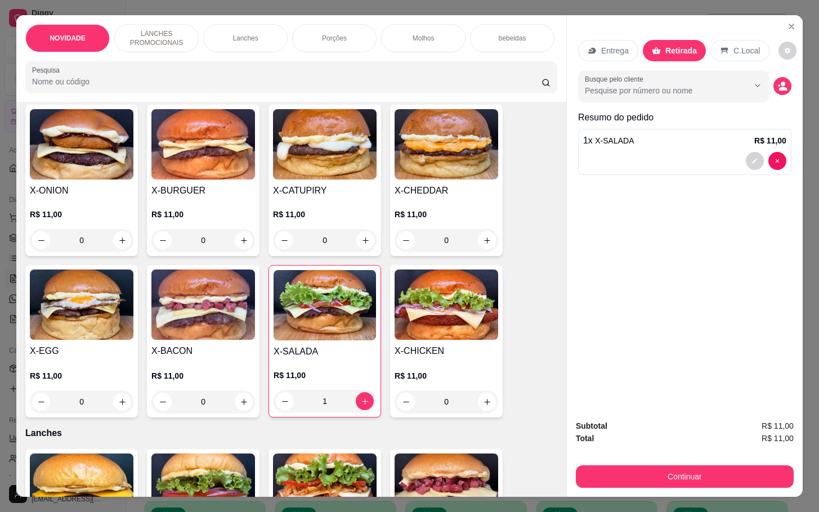
click at [649, 453] on div "Subtotal R$ 11,00 Total R$ 11,00 Continuar" at bounding box center [685, 454] width 218 height 68
click at [624, 462] on div "Continuar" at bounding box center [685, 474] width 218 height 25
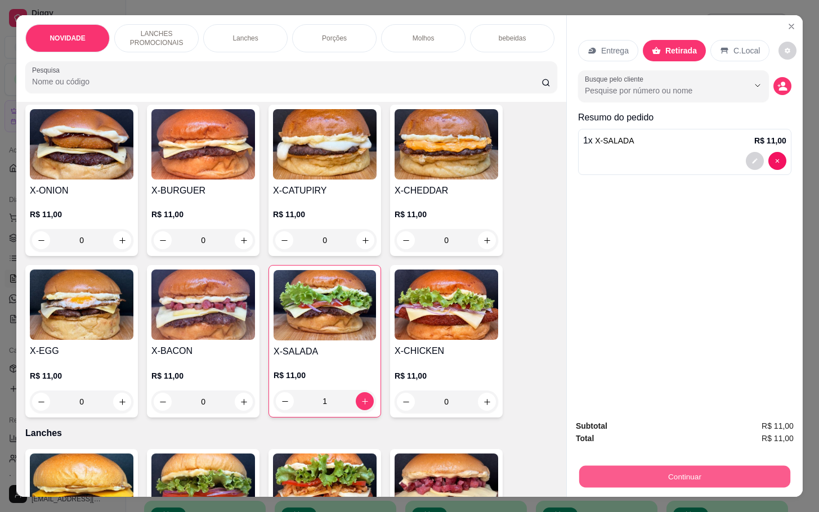
click at [655, 468] on button "Continuar" at bounding box center [684, 476] width 211 height 22
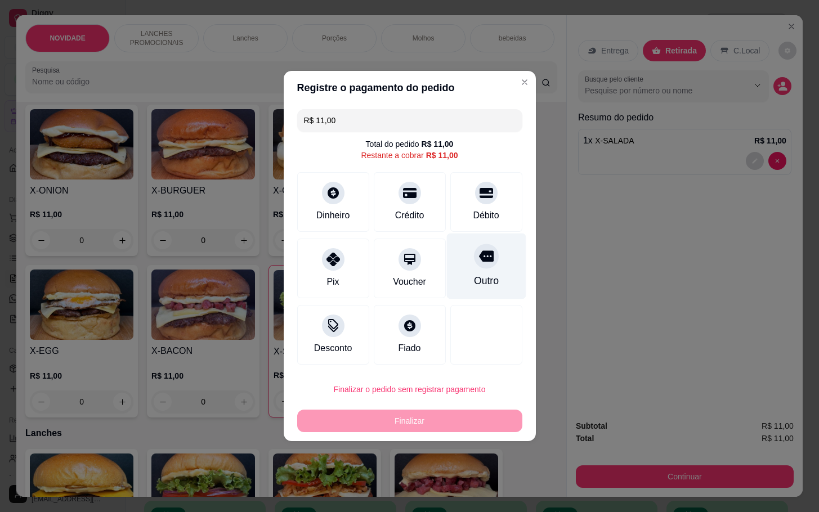
click at [498, 284] on div "Outro" at bounding box center [485, 266] width 79 height 66
type input "R$ 0,00"
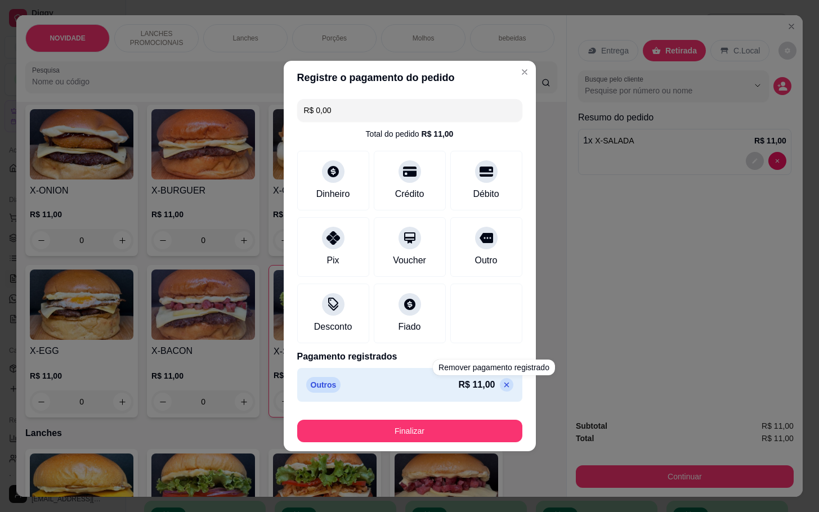
click at [456, 429] on button "Finalizar" at bounding box center [409, 431] width 225 height 23
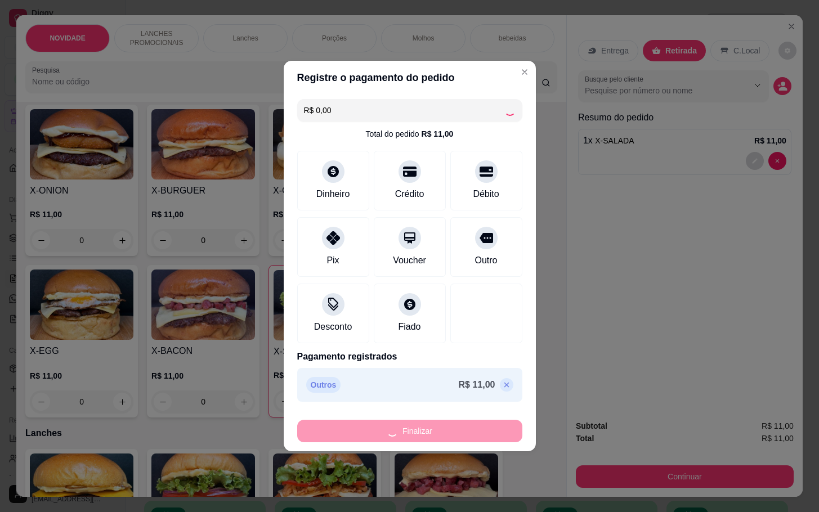
type input "0"
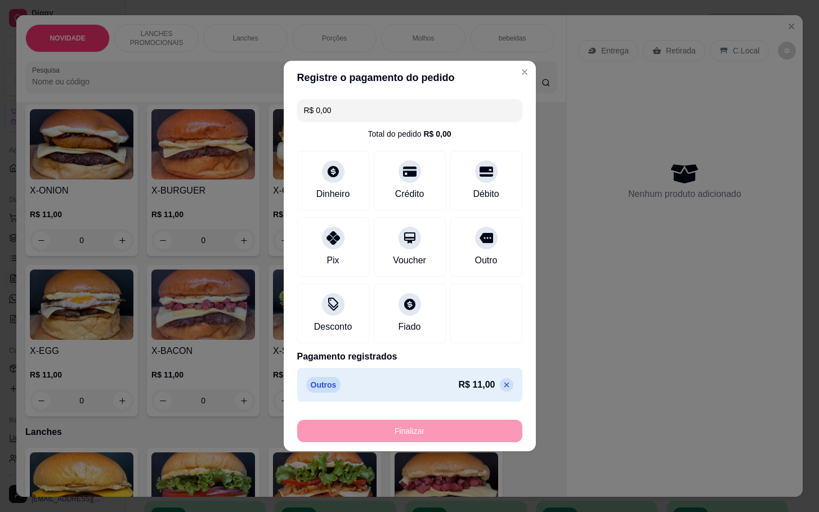
type input "-R$ 11,00"
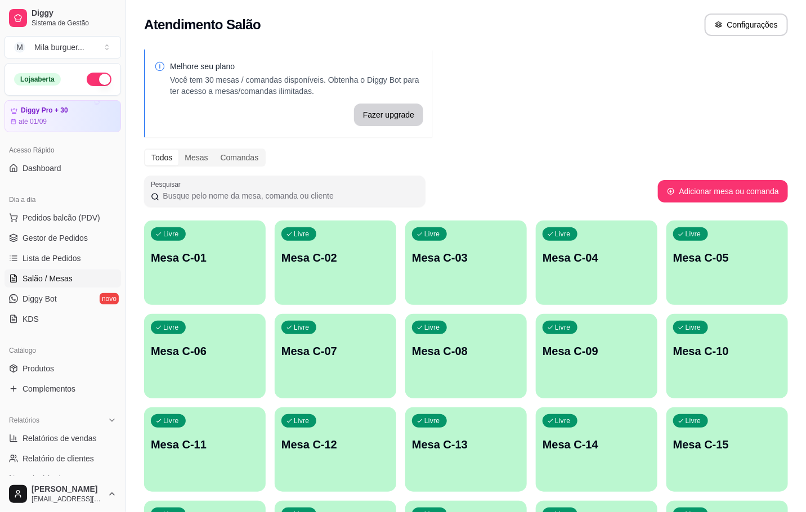
click at [181, 293] on div "button" at bounding box center [205, 298] width 122 height 14
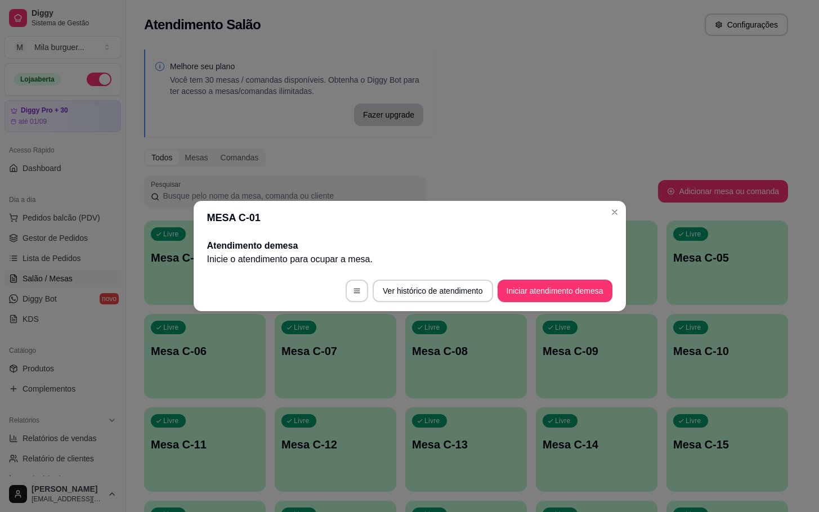
click at [601, 289] on button "Iniciar atendimento de mesa" at bounding box center [554, 291] width 115 height 23
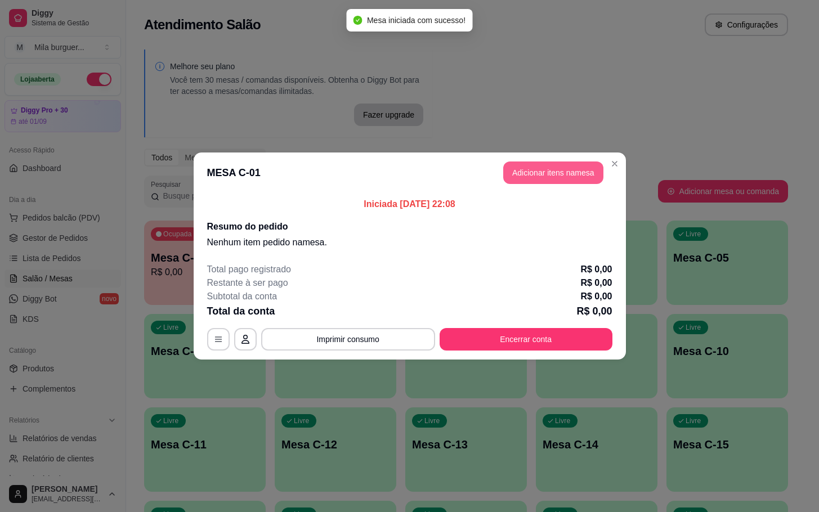
click at [586, 169] on button "Adicionar itens na mesa" at bounding box center [553, 172] width 100 height 23
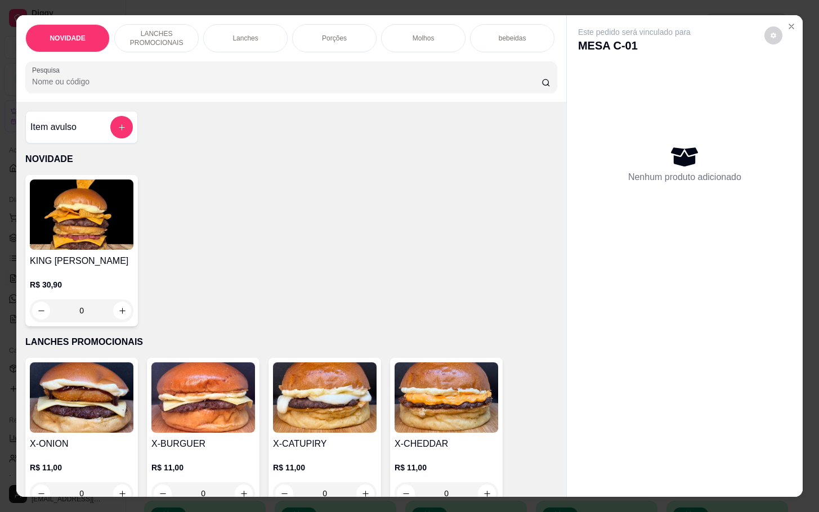
scroll to position [338, 0]
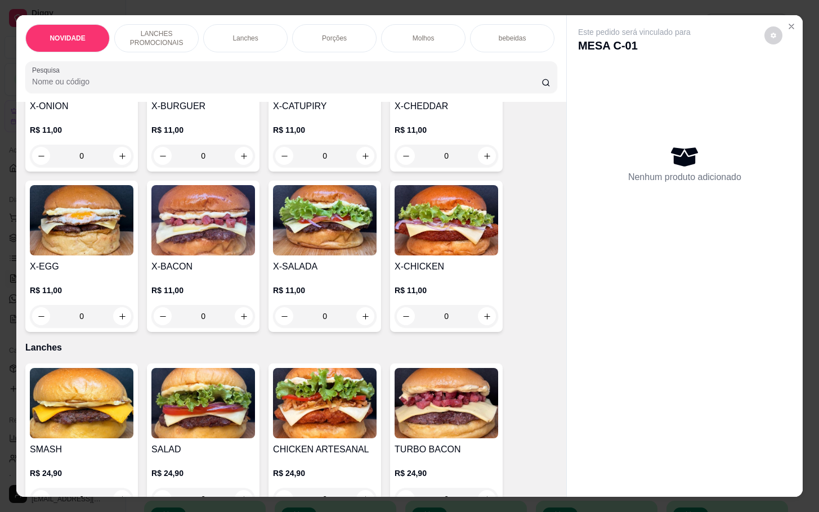
click at [290, 265] on div "X-SALADA R$ 11,00 0" at bounding box center [324, 256] width 113 height 151
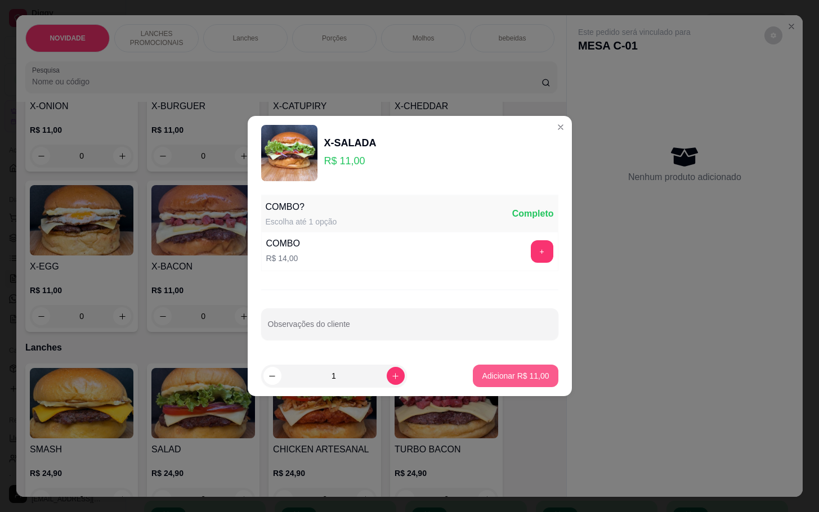
click at [508, 379] on p "Adicionar R$ 11,00" at bounding box center [515, 375] width 67 height 11
type input "1"
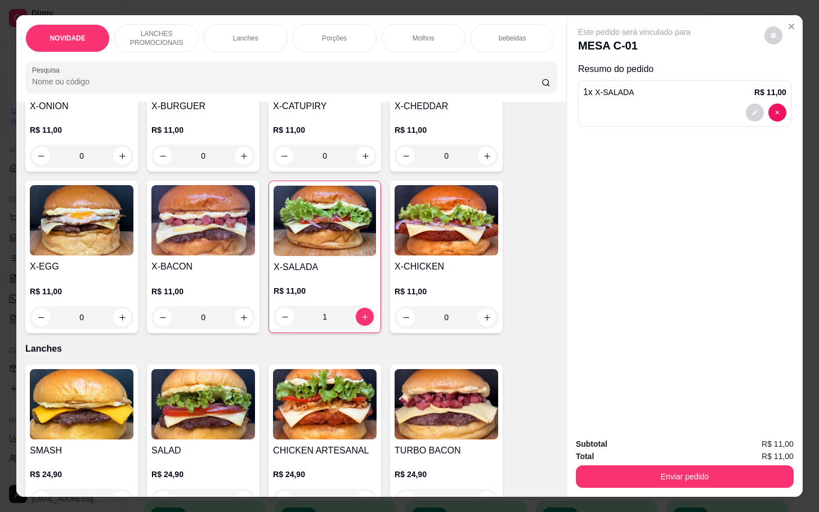
click at [684, 491] on div "NOVIDADE LANCHES PROMOCIONAIS Lanches Porções Molhos bebeidas Sobremesa bebidas…" at bounding box center [409, 256] width 819 height 512
click at [731, 471] on button "Enviar pedido" at bounding box center [685, 476] width 218 height 23
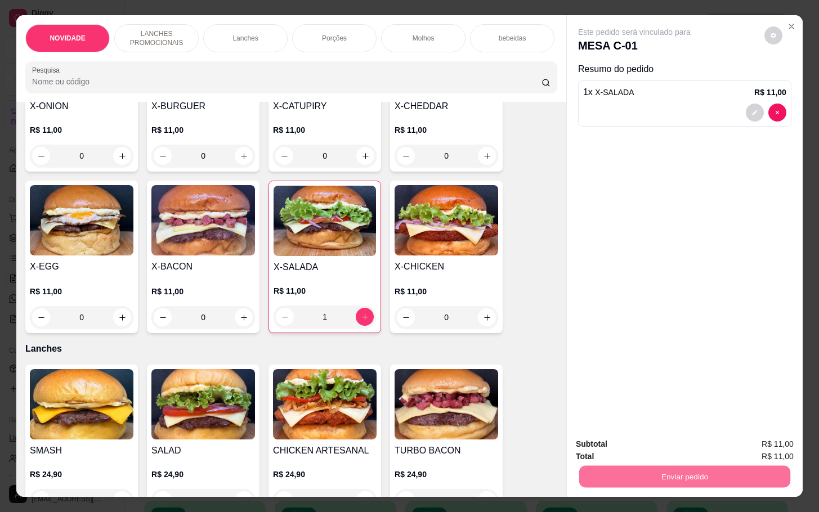
click at [628, 446] on button "Não registrar e enviar pedido" at bounding box center [645, 442] width 117 height 21
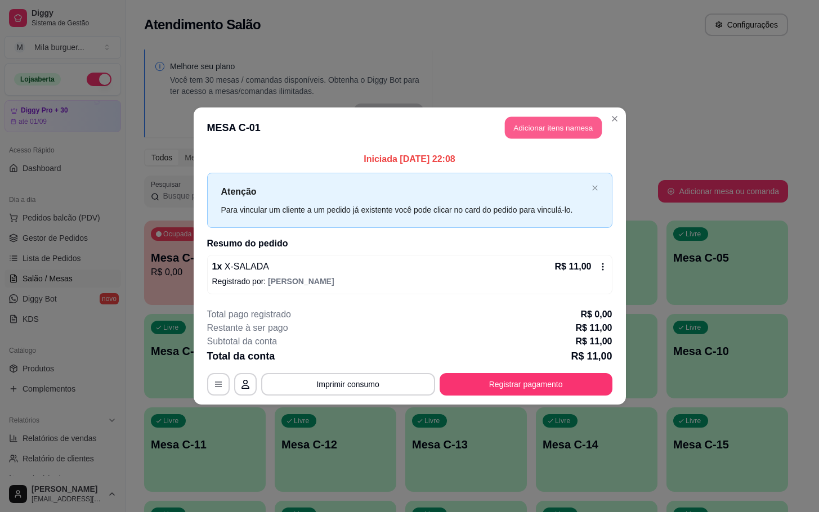
click at [537, 132] on button "Adicionar itens na mesa" at bounding box center [553, 128] width 97 height 22
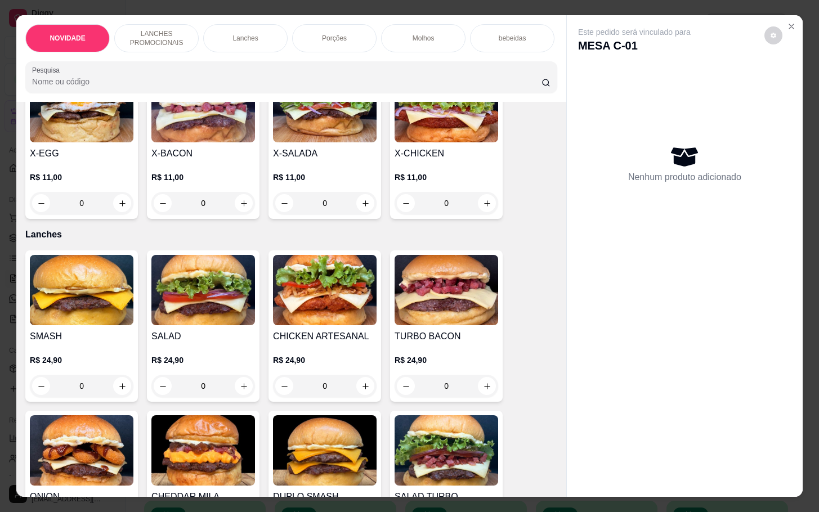
scroll to position [429, 0]
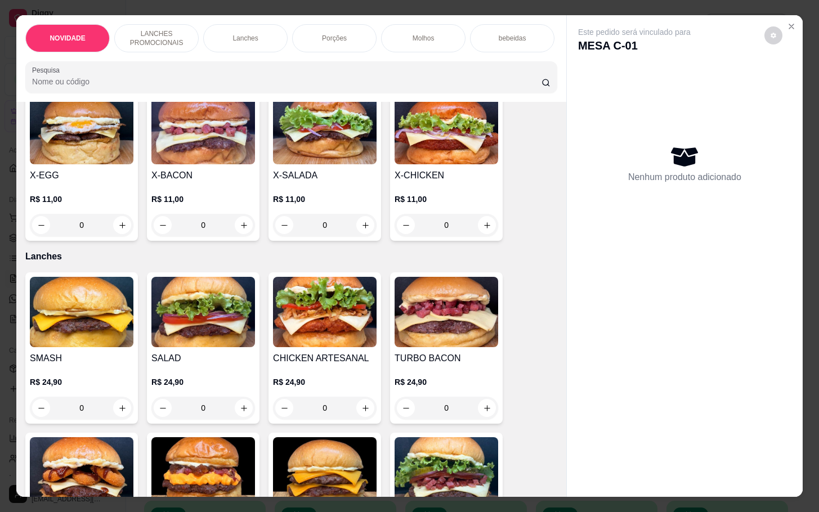
click at [298, 144] on img at bounding box center [325, 129] width 104 height 70
drag, startPoint x: 560, startPoint y: 196, endPoint x: 559, endPoint y: 221, distance: 24.8
click at [566, 221] on div "Este pedido será vinculado para MESA C-01 Nenhum produto adicionado" at bounding box center [684, 255] width 236 height 481
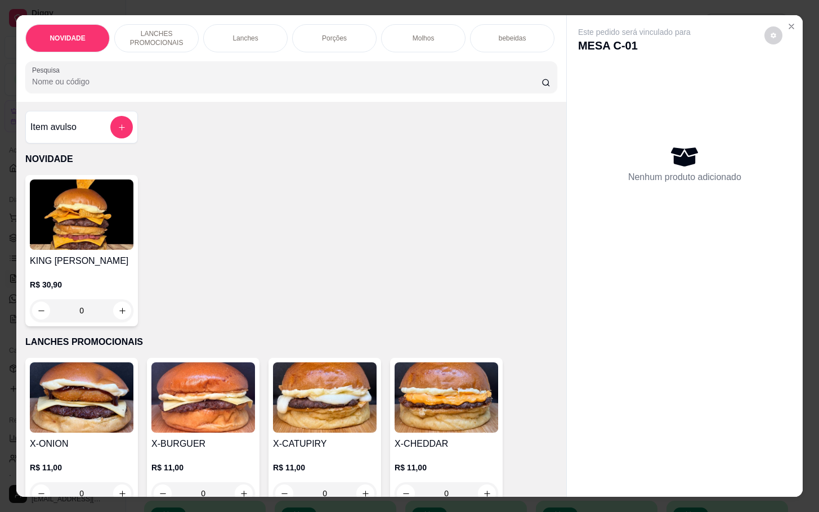
click at [88, 138] on div "Item avulso" at bounding box center [81, 127] width 102 height 23
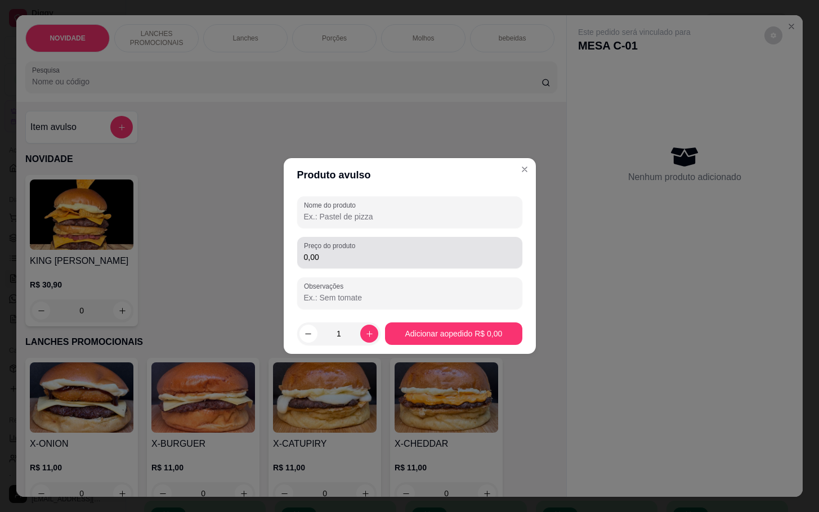
click at [351, 245] on label "Preço do produto" at bounding box center [331, 246] width 55 height 10
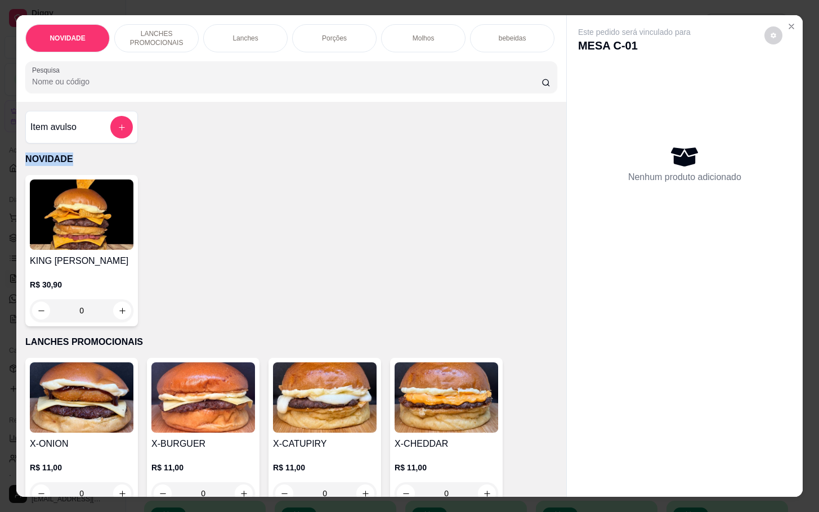
drag, startPoint x: 540, startPoint y: 133, endPoint x: 546, endPoint y: 158, distance: 24.8
click at [546, 160] on div "Item avulso NOVIDADE KING MILA R$ 30,90 0 LANCHES PROMOCIONAIS X-ONION R$ 11,00…" at bounding box center [291, 299] width 550 height 394
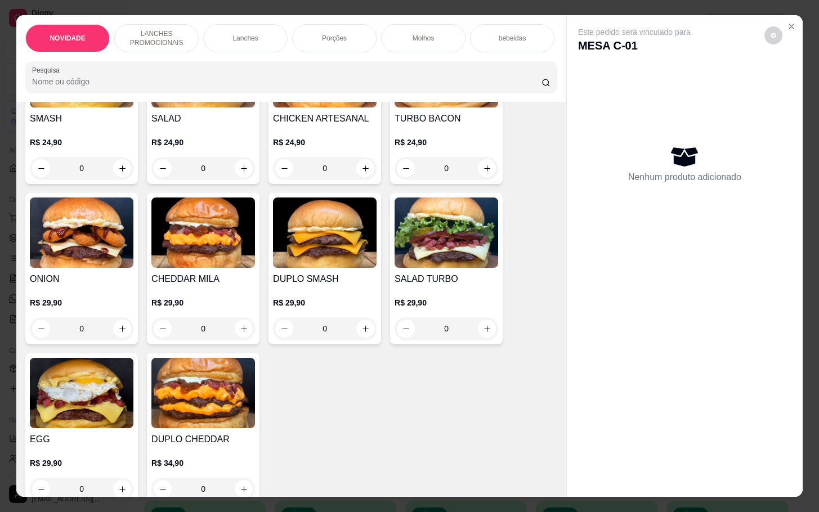
scroll to position [662, 0]
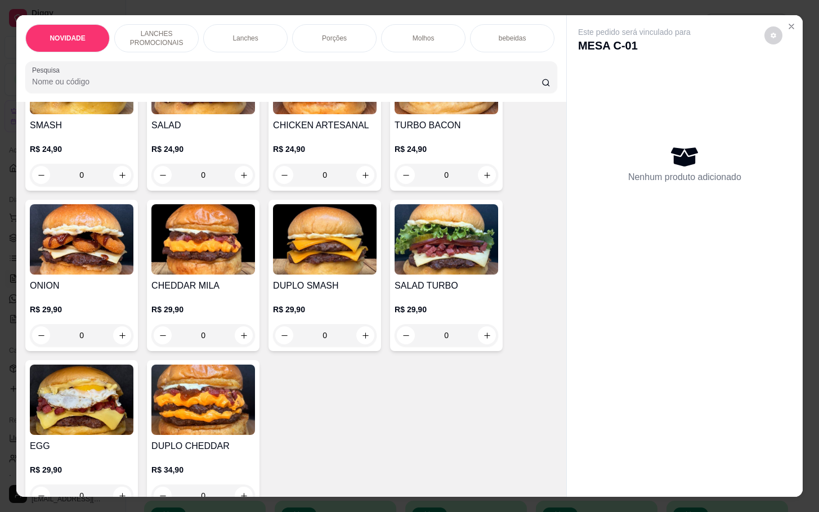
drag, startPoint x: 564, startPoint y: 223, endPoint x: 554, endPoint y: 215, distance: 13.2
click at [567, 222] on div "Este pedido será vinculado para MESA C-01 Nenhum produto adicionado" at bounding box center [685, 246] width 236 height 463
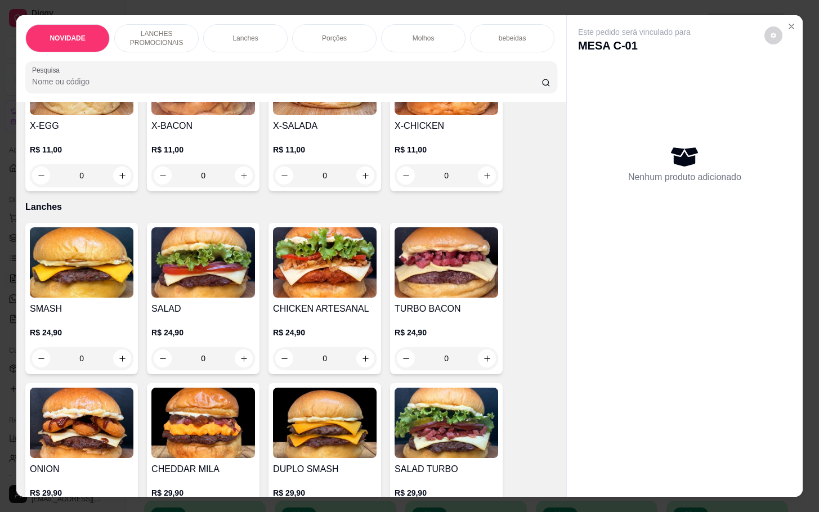
scroll to position [471, 0]
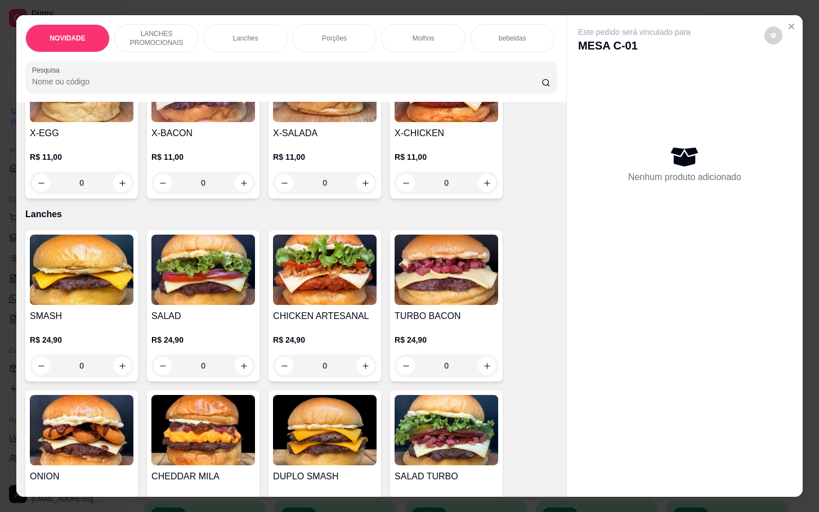
click at [330, 122] on img at bounding box center [325, 87] width 104 height 70
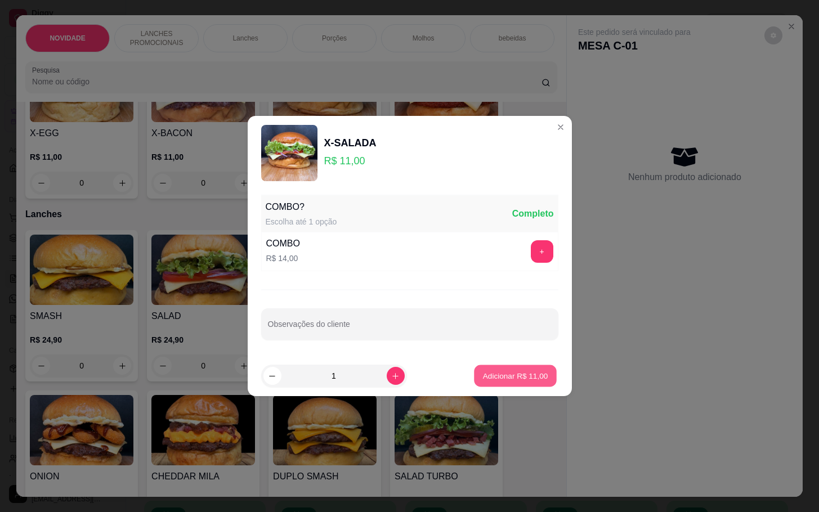
click at [515, 375] on p "Adicionar R$ 11,00" at bounding box center [515, 375] width 65 height 11
type input "1"
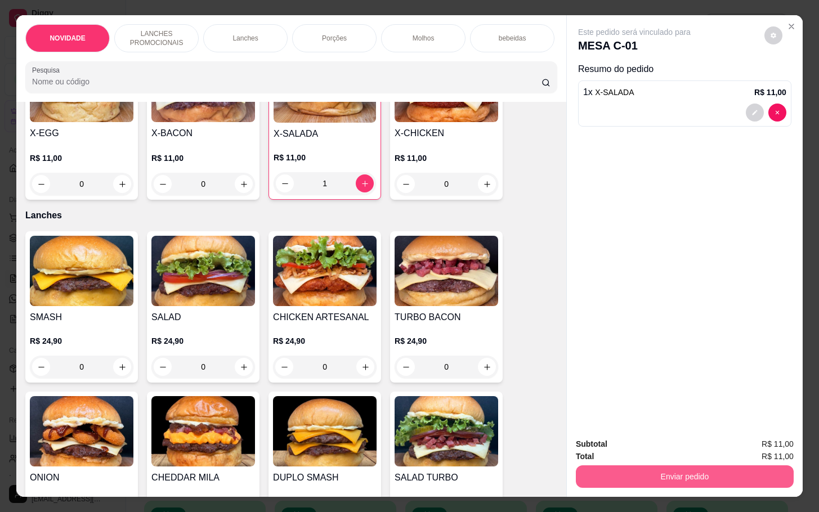
click at [687, 473] on button "Enviar pedido" at bounding box center [685, 476] width 218 height 23
click at [628, 443] on button "Não registrar e enviar pedido" at bounding box center [645, 442] width 117 height 21
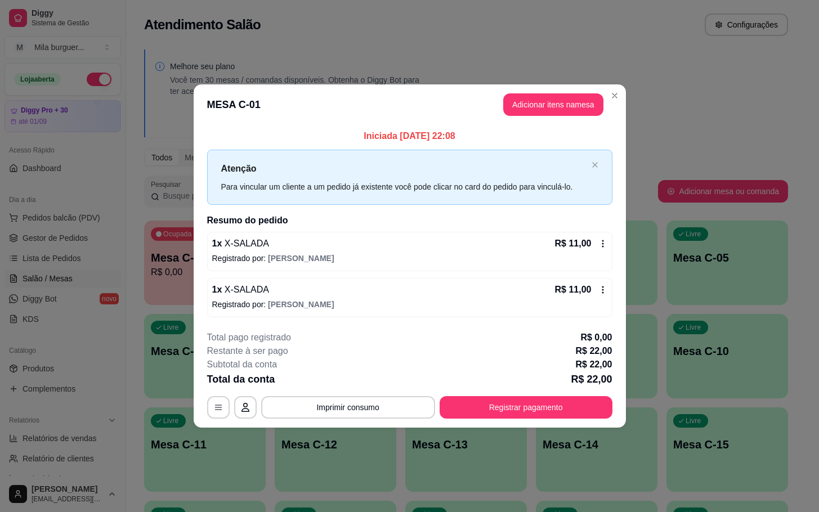
click at [335, 399] on button "Imprimir consumo" at bounding box center [348, 407] width 174 height 23
click at [344, 385] on button "IMPRESSORA" at bounding box center [352, 382] width 82 height 18
click at [603, 246] on icon at bounding box center [602, 243] width 9 height 9
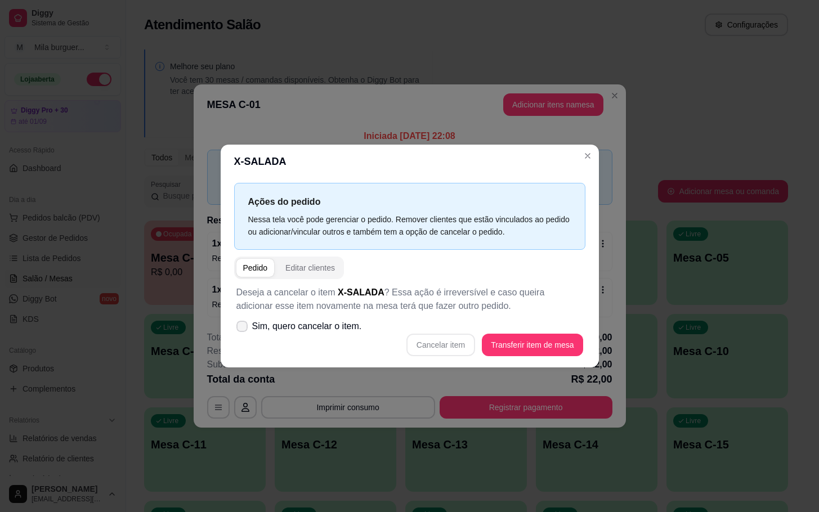
click at [246, 316] on label "Sim, quero cancelar o item." at bounding box center [299, 326] width 134 height 23
click at [243, 329] on input "Sim, quero cancelar o item." at bounding box center [239, 332] width 7 height 7
checkbox input "true"
click at [420, 349] on button "Cancelar item" at bounding box center [440, 345] width 67 height 22
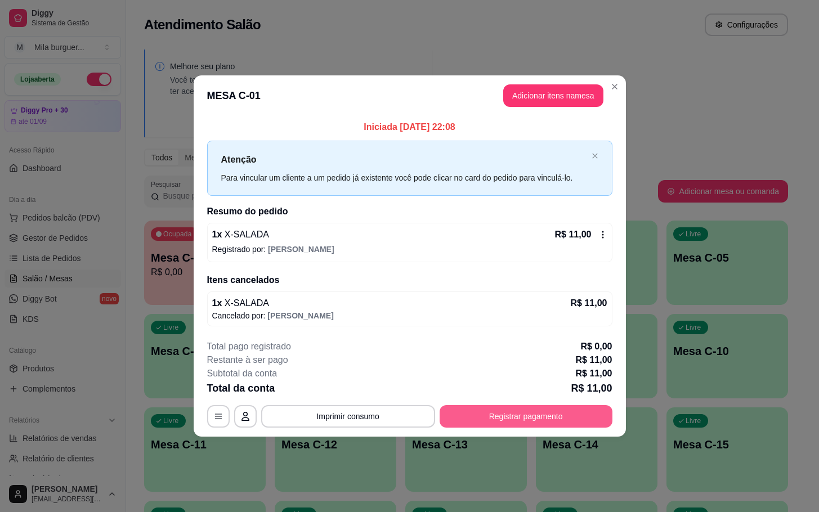
click at [483, 407] on button "Registrar pagamento" at bounding box center [525, 416] width 173 height 23
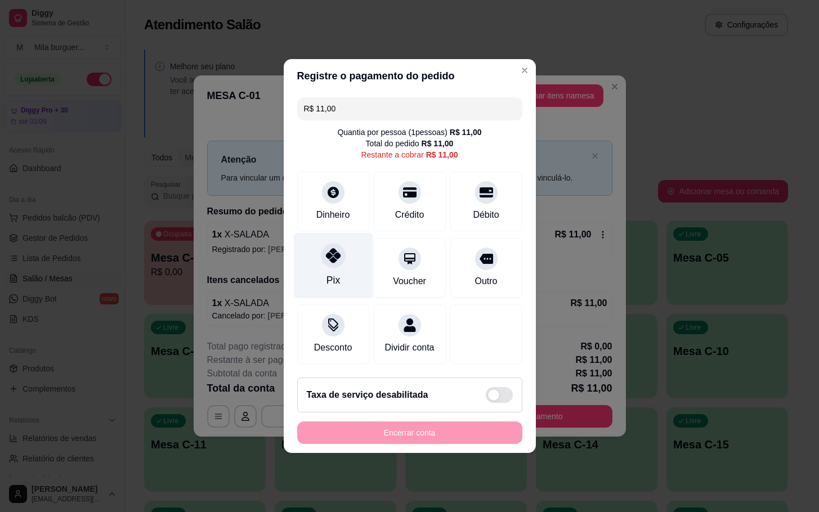
click at [350, 247] on div "Pix" at bounding box center [332, 266] width 79 height 66
type input "R$ 0,00"
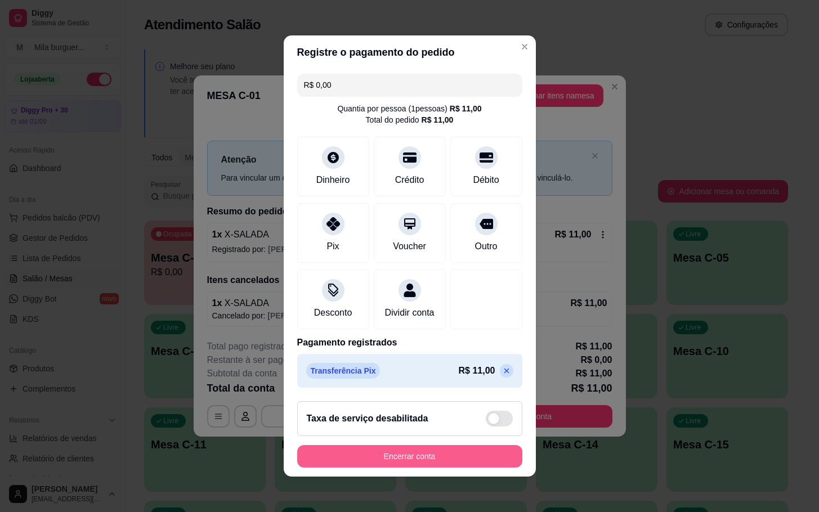
click at [430, 468] on button "Encerrar conta" at bounding box center [409, 456] width 225 height 23
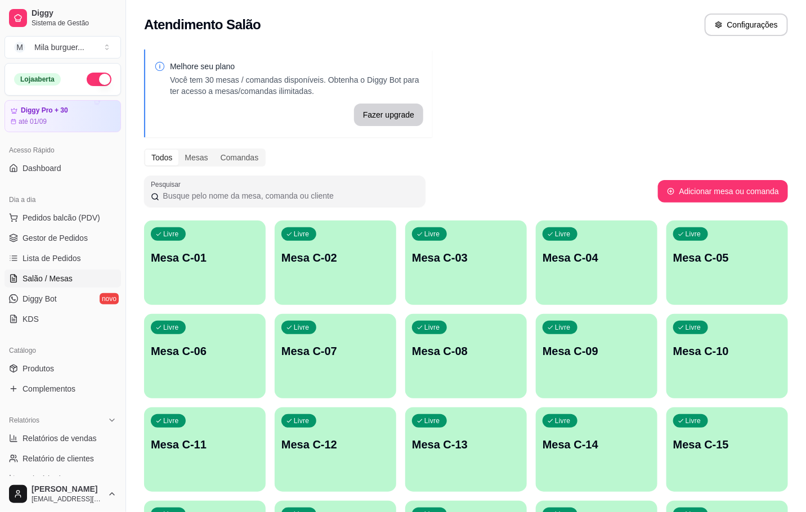
click at [61, 220] on span "Pedidos balcão (PDV)" at bounding box center [62, 217] width 78 height 11
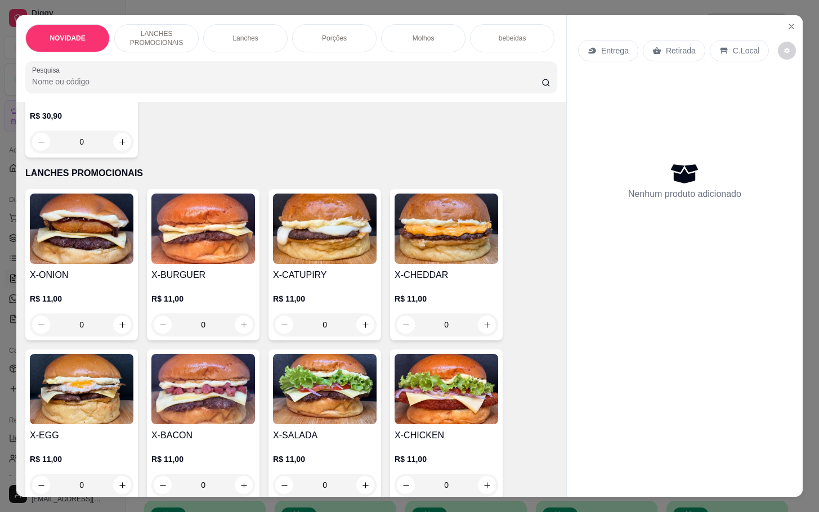
scroll to position [253, 0]
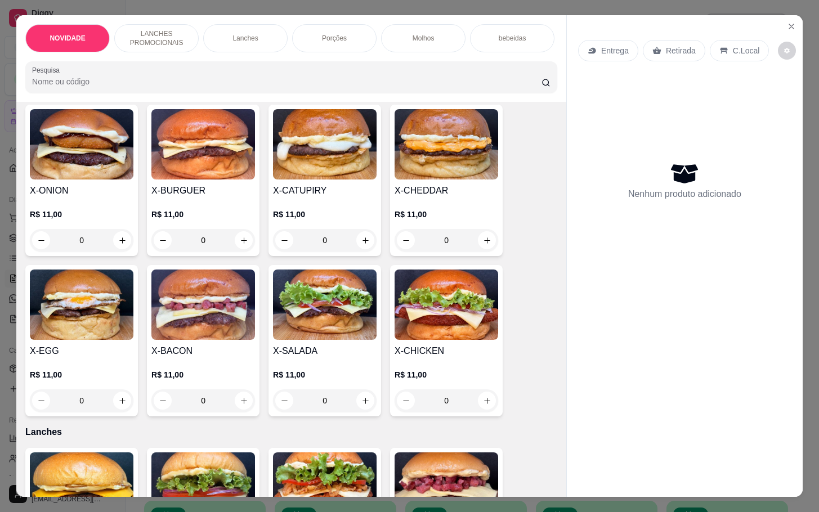
click at [366, 328] on img at bounding box center [325, 304] width 104 height 70
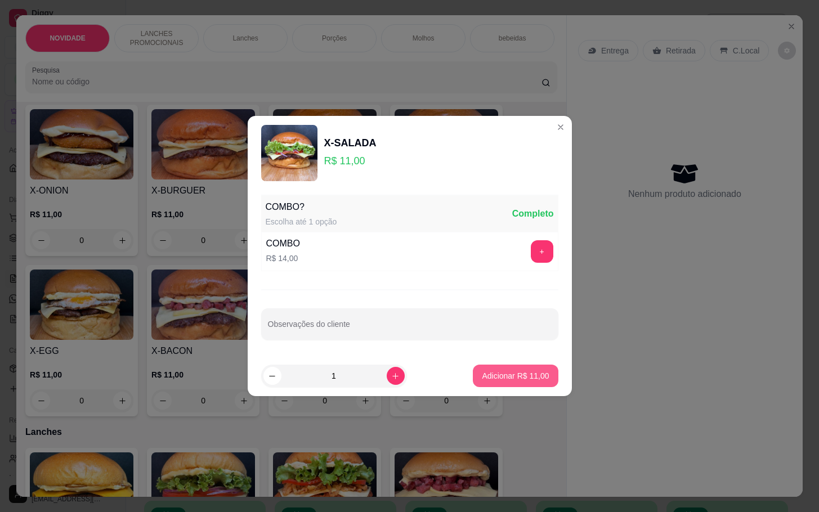
click at [491, 384] on button "Adicionar R$ 11,00" at bounding box center [515, 376] width 85 height 23
type input "1"
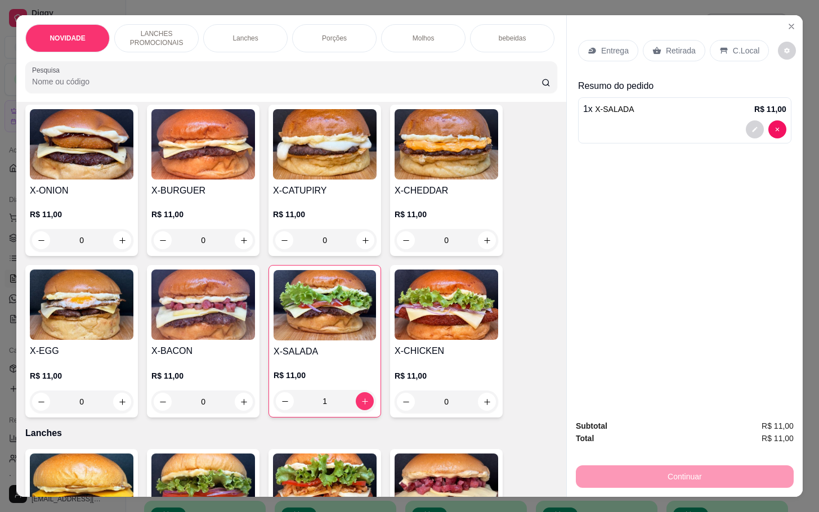
click at [657, 40] on div "Retirada" at bounding box center [673, 50] width 62 height 21
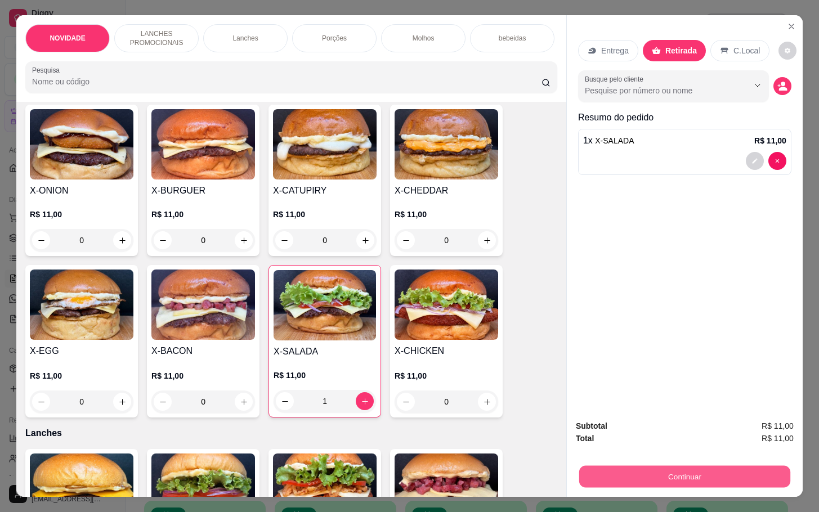
click at [690, 468] on button "Continuar" at bounding box center [684, 476] width 211 height 22
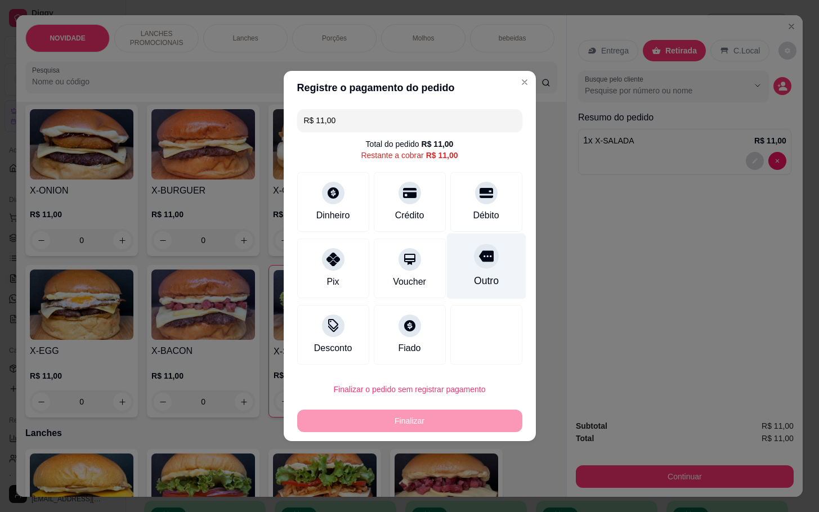
click at [506, 275] on div "Outro" at bounding box center [485, 266] width 79 height 66
type input "R$ 0,00"
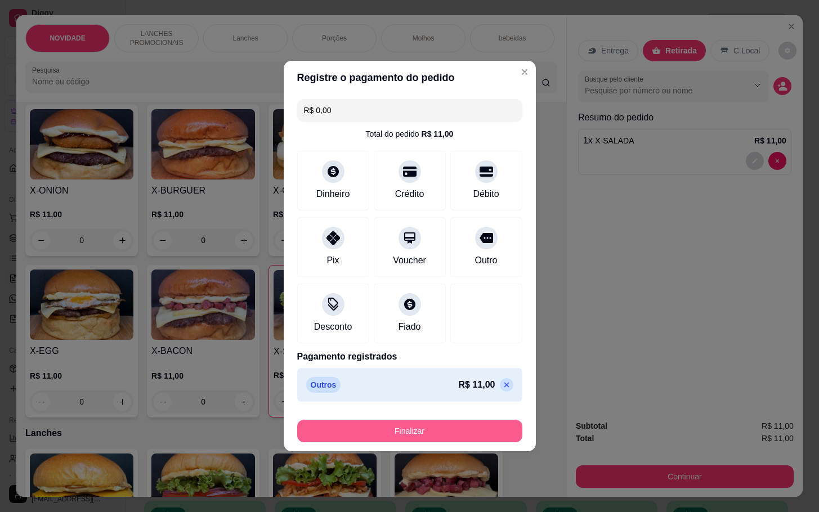
click at [468, 434] on button "Finalizar" at bounding box center [409, 431] width 225 height 23
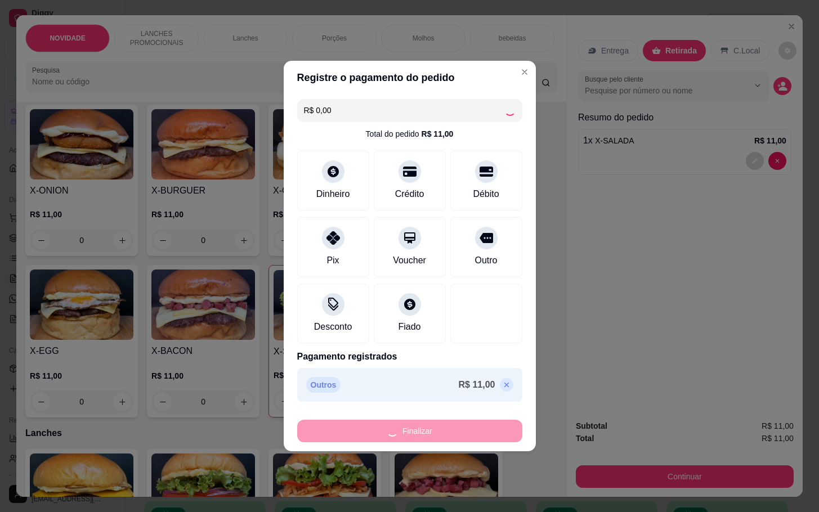
type input "0"
type input "-R$ 11,00"
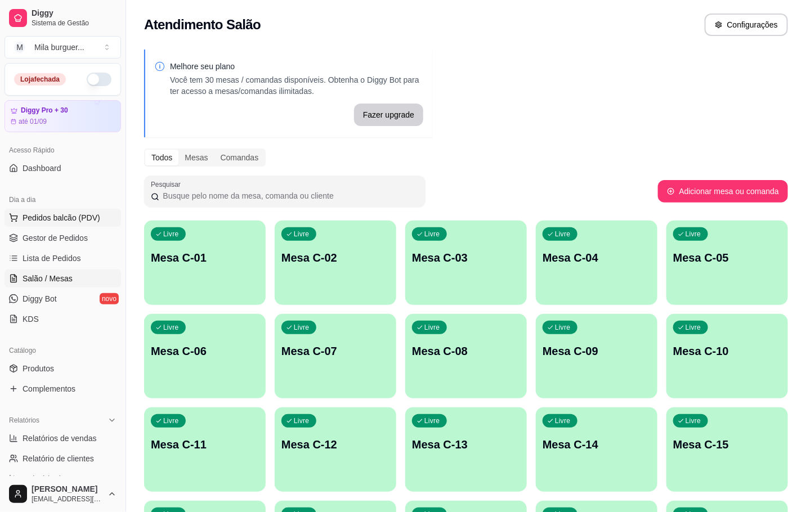
click at [103, 211] on button "Pedidos balcão (PDV)" at bounding box center [63, 218] width 116 height 18
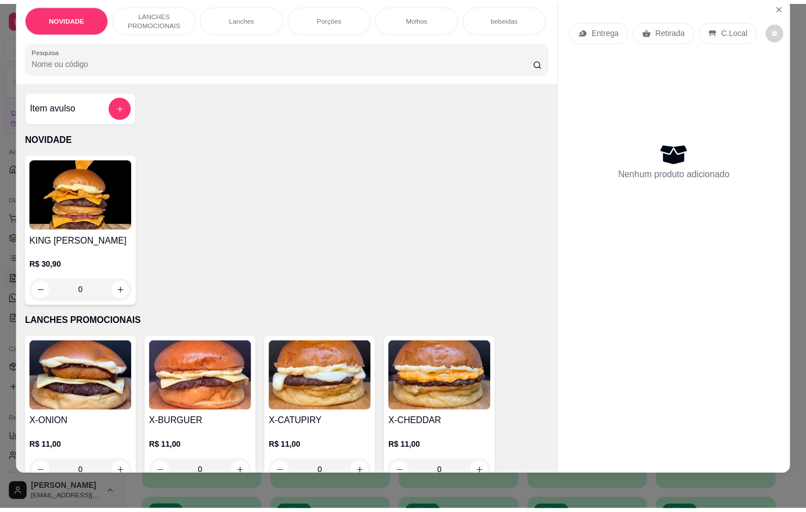
scroll to position [253, 0]
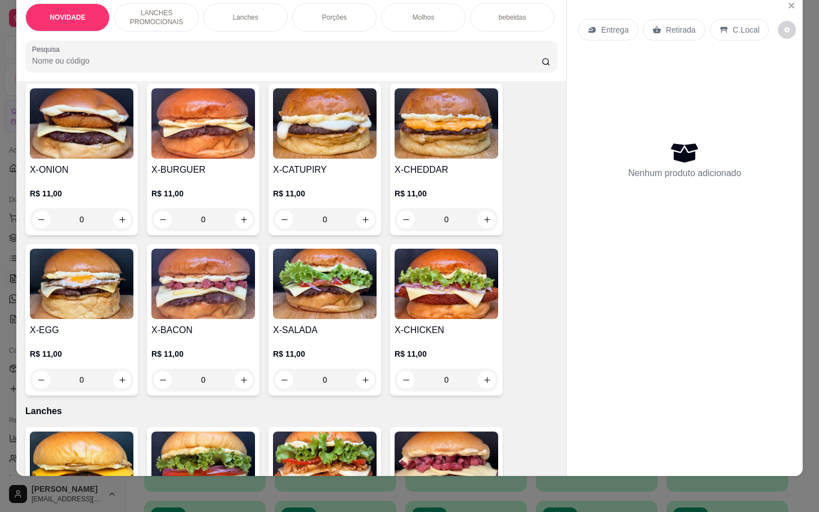
click at [103, 303] on img at bounding box center [82, 284] width 104 height 70
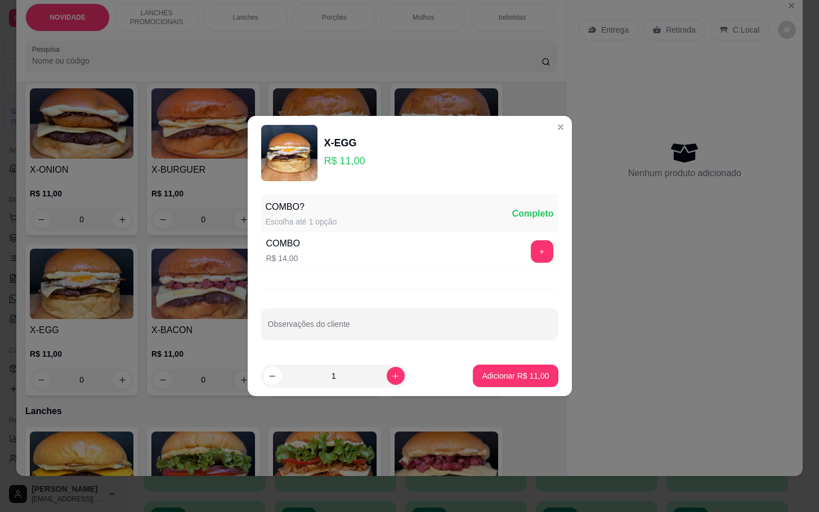
click at [525, 388] on footer "1 Adicionar R$ 11,00" at bounding box center [410, 376] width 324 height 41
click at [510, 380] on p "Adicionar R$ 11,00" at bounding box center [515, 375] width 67 height 11
type input "1"
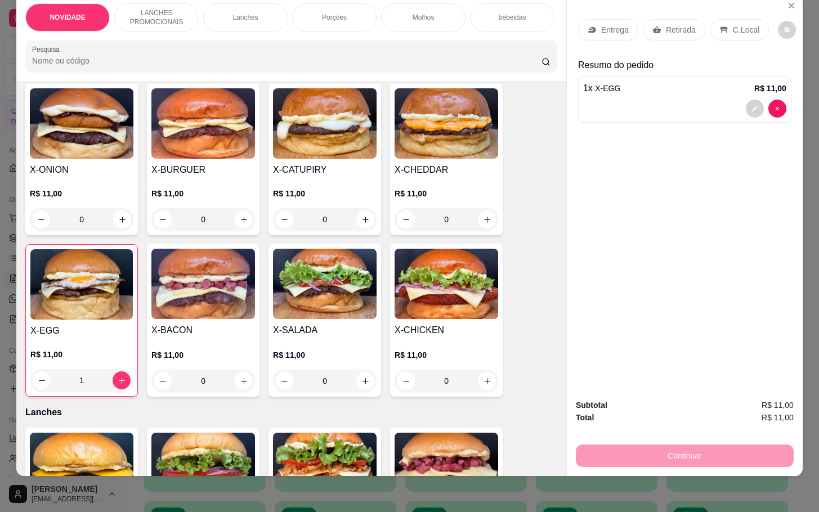
click at [677, 24] on p "Retirada" at bounding box center [681, 29] width 30 height 11
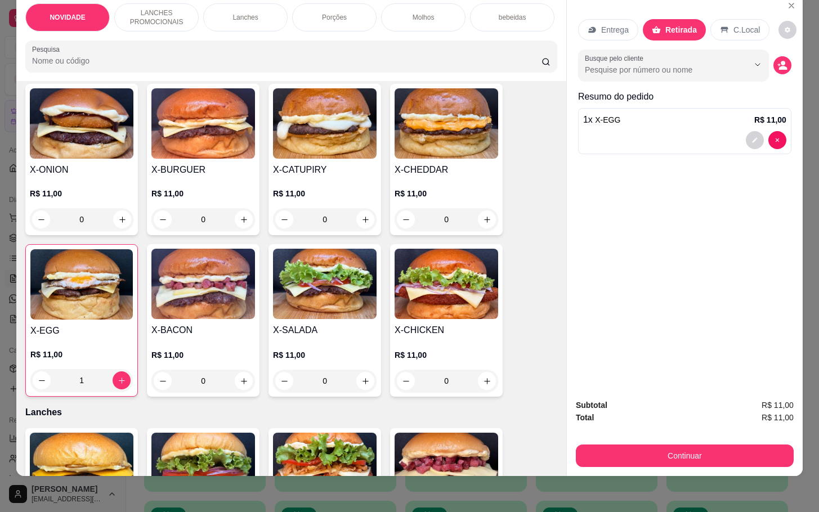
click at [657, 447] on button "Continuar" at bounding box center [685, 455] width 218 height 23
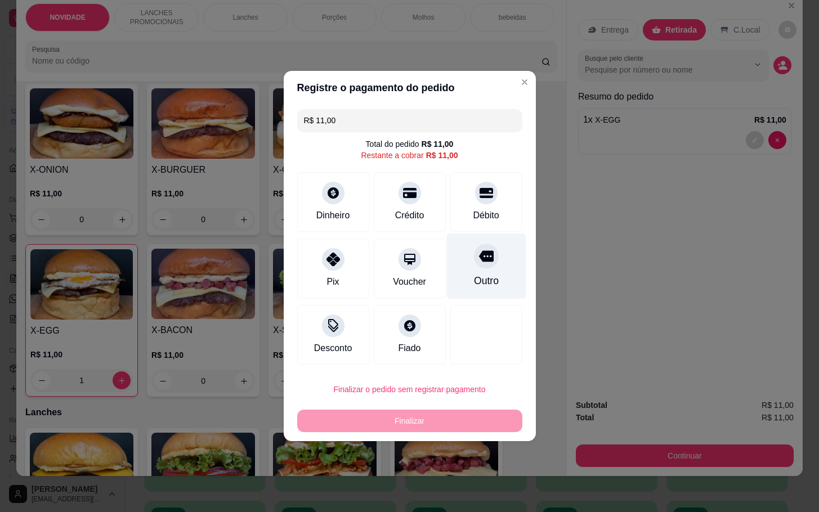
click at [479, 263] on icon at bounding box center [485, 256] width 15 height 15
type input "R$ 0,00"
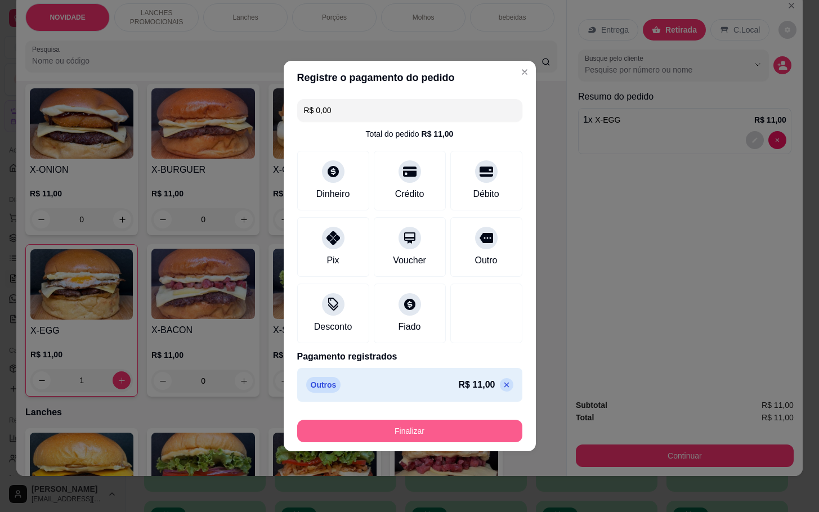
click at [476, 439] on button "Finalizar" at bounding box center [409, 431] width 225 height 23
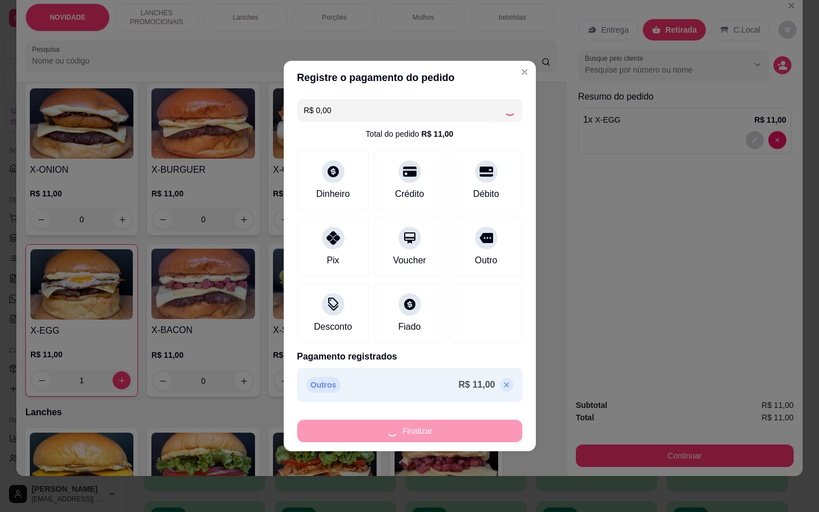
type input "0"
type input "-R$ 11,00"
